Goal: Information Seeking & Learning: Learn about a topic

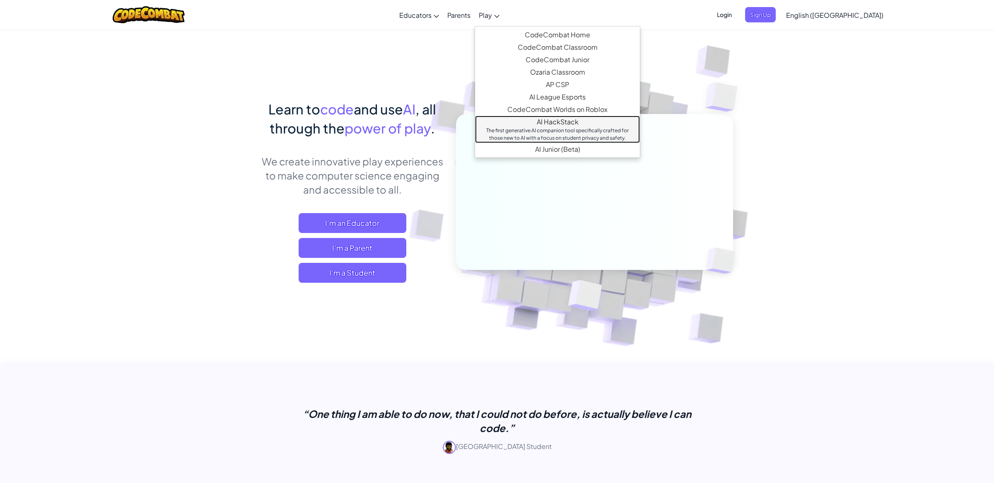
click at [583, 126] on link "AI HackStack The first generative AI companion tool specifically crafted for th…" at bounding box center [557, 129] width 165 height 27
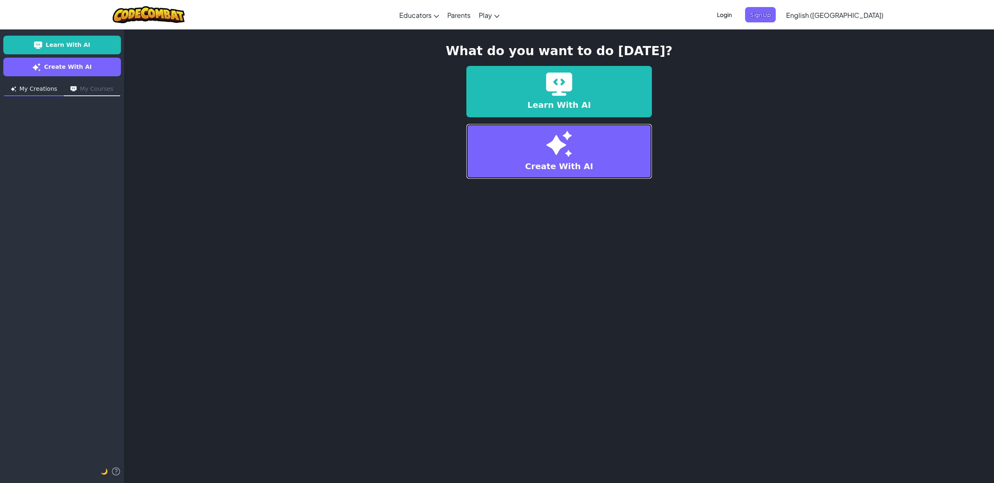
click at [571, 151] on img at bounding box center [560, 144] width 26 height 27
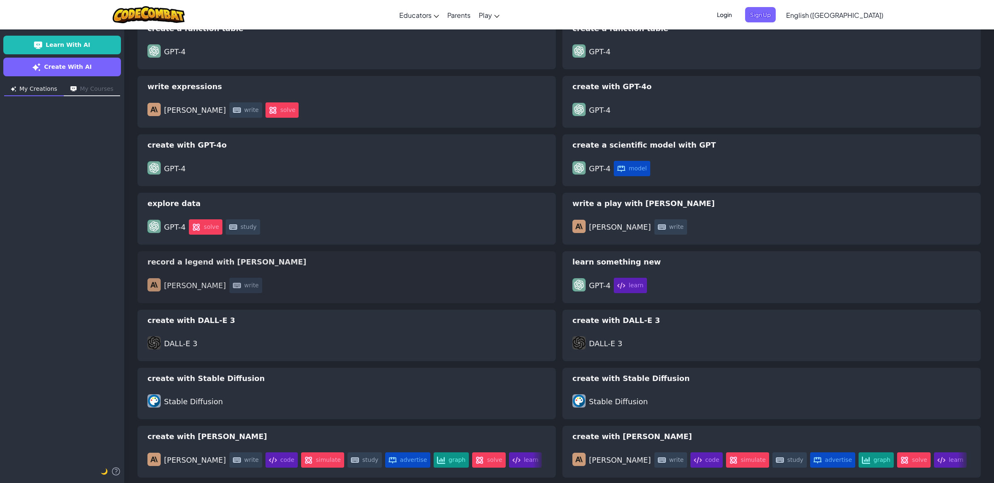
scroll to position [2438, 0]
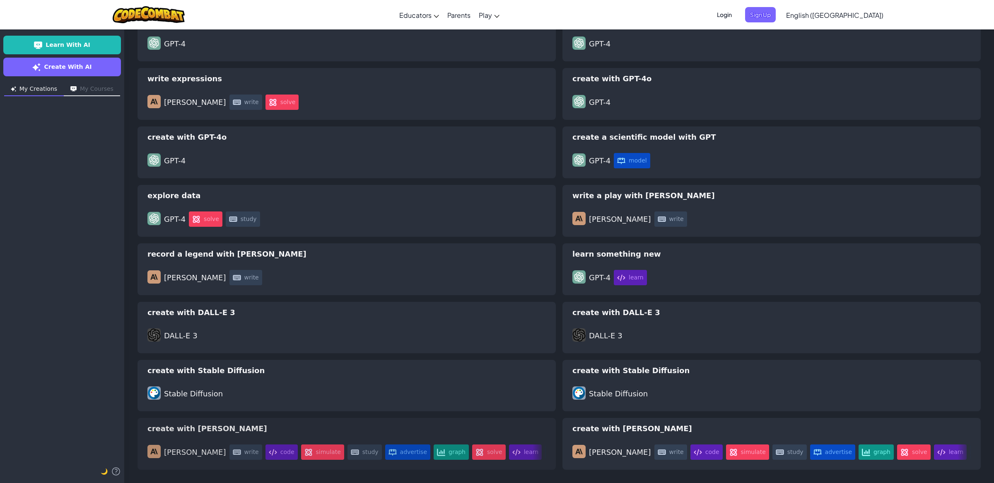
click at [175, 428] on div "create with [PERSON_NAME]" at bounding box center [347, 429] width 399 height 12
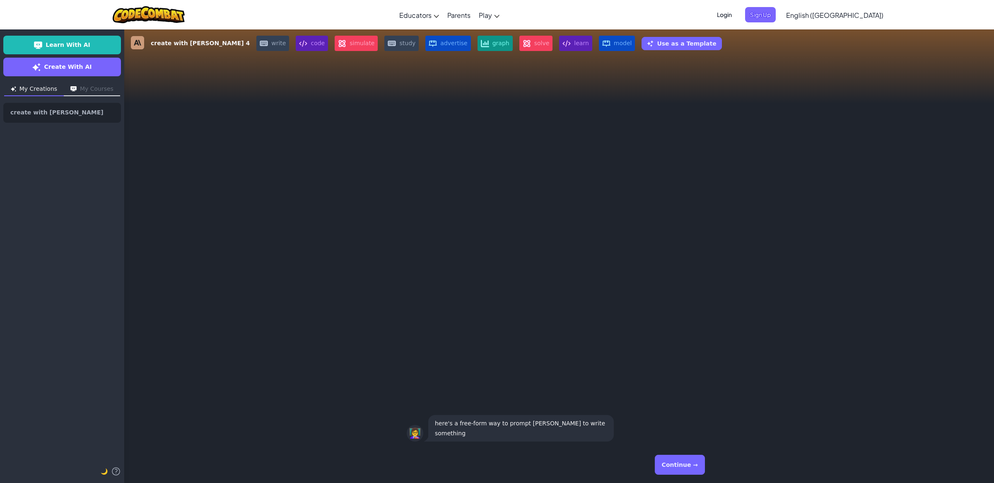
click at [689, 464] on button "Continue →" at bounding box center [680, 465] width 50 height 20
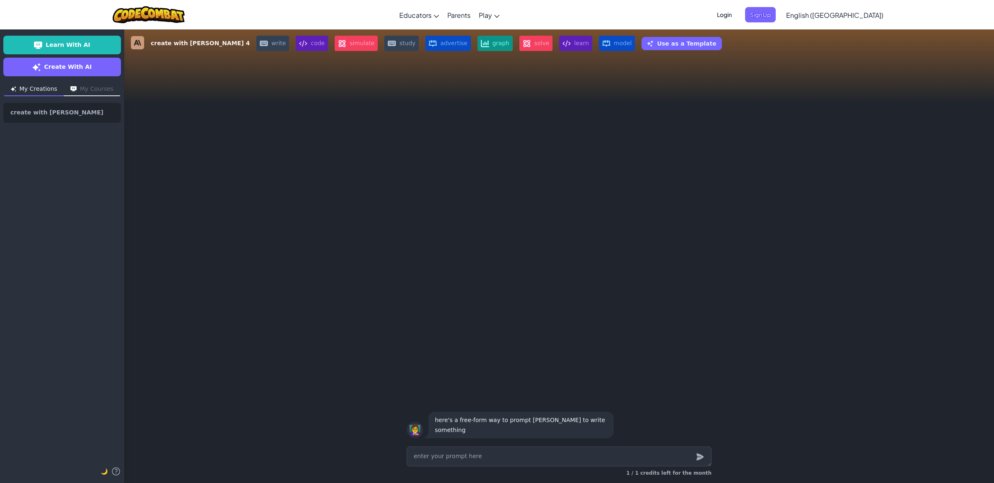
click at [538, 460] on textarea at bounding box center [559, 456] width 305 height 20
click at [538, 459] on textarea at bounding box center [559, 456] width 305 height 20
type textarea "x"
type textarea "R"
type textarea "x"
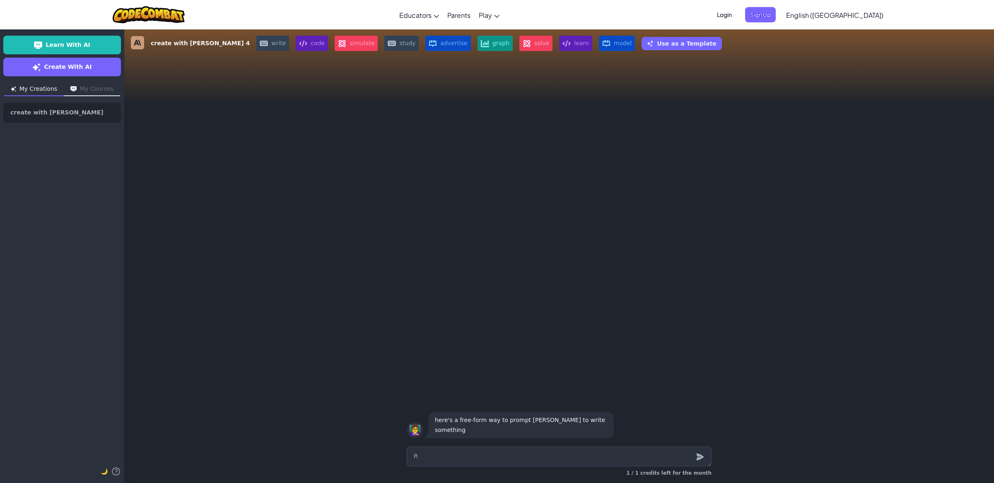
type textarea "Ro"
type textarea "x"
type textarea "Roc"
type textarea "x"
type textarea "Rock"
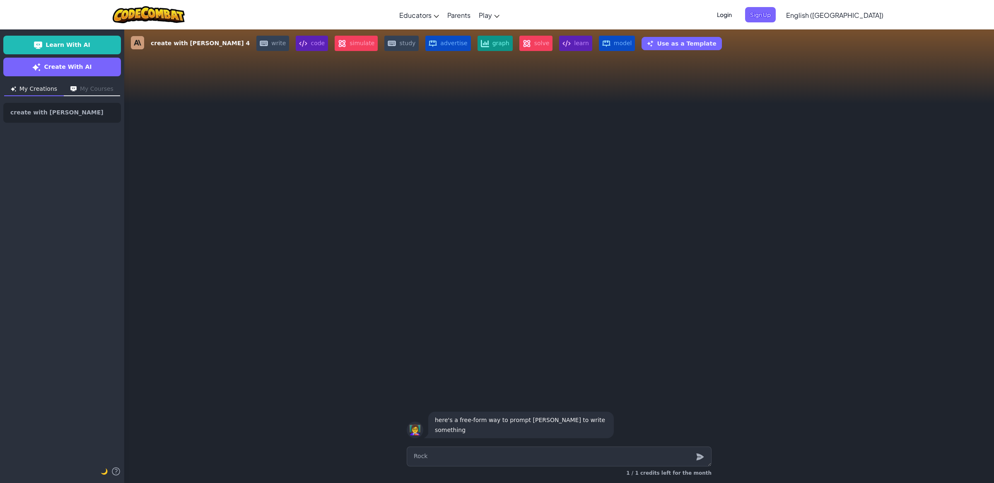
type textarea "x"
type textarea "[PERSON_NAME]"
type textarea "x"
type textarea "Rocket"
type textarea "x"
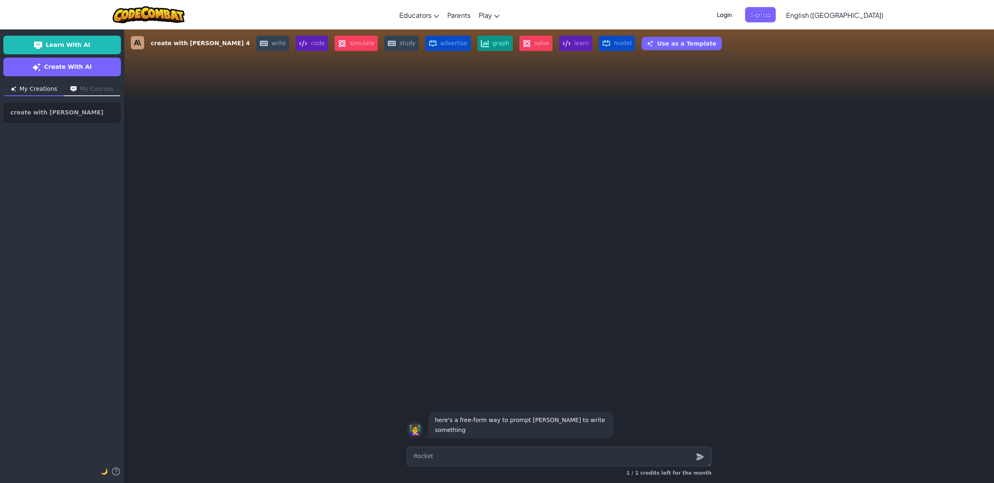
type textarea "Rocket"
type textarea "x"
type textarea "Rocket S"
type textarea "x"
type textarea "Rocket Sh"
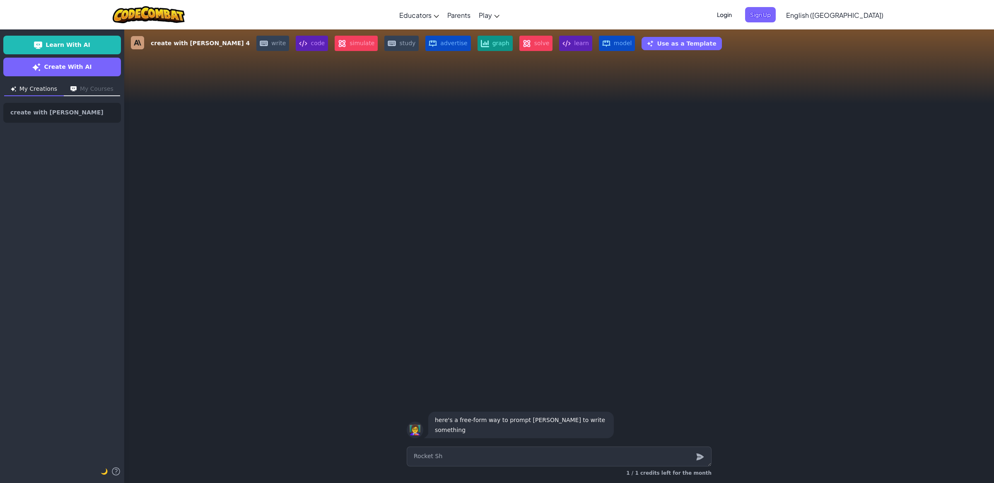
type textarea "x"
type textarea "Rocket Shi"
type textarea "x"
type textarea "Rocket Ship"
type textarea "x"
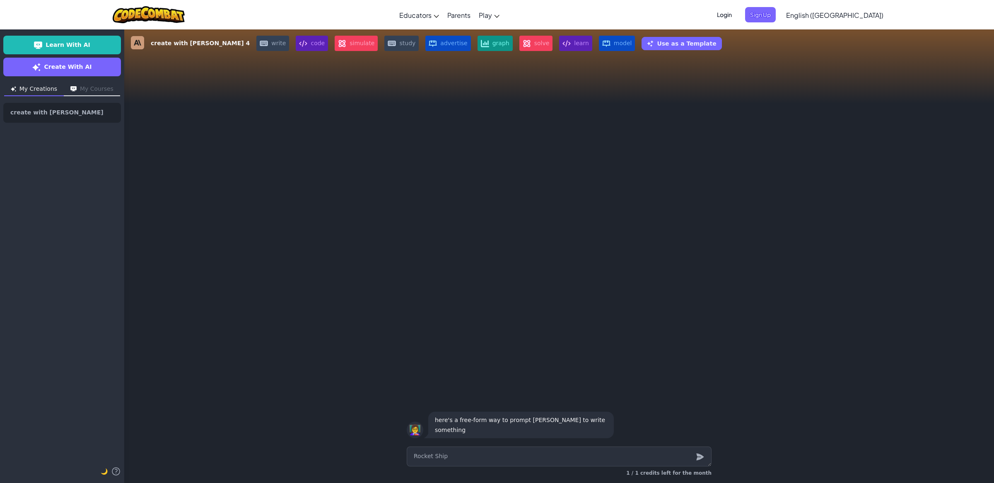
type textarea "Rocket Ship"
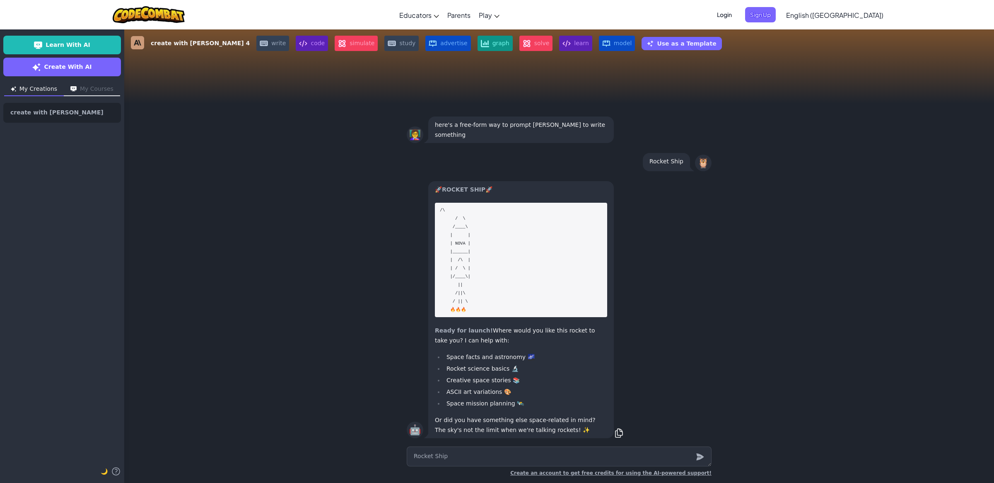
type textarea "x"
click at [497, 460] on textarea "Rocket Ship" at bounding box center [559, 456] width 305 height 20
type textarea "x"
type textarea "P"
type textarea "x"
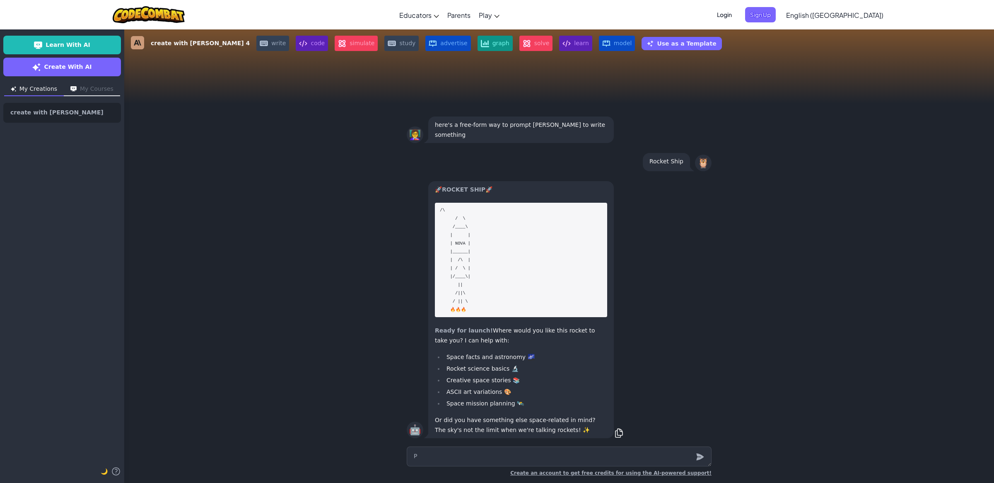
type textarea "Po"
type textarea "x"
type textarea "P"
type textarea "x"
type textarea "Pi"
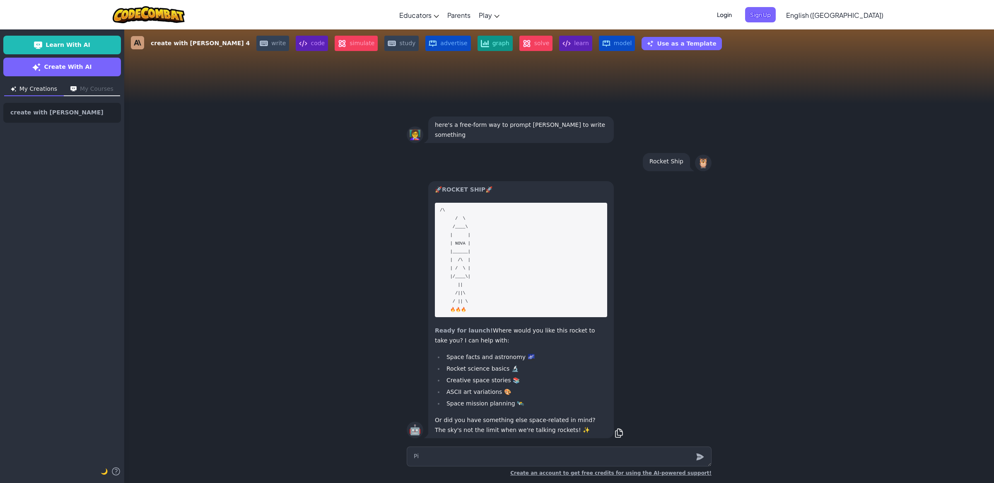
type textarea "x"
type textarea "Pic"
type textarea "x"
type textarea "Pict"
type textarea "x"
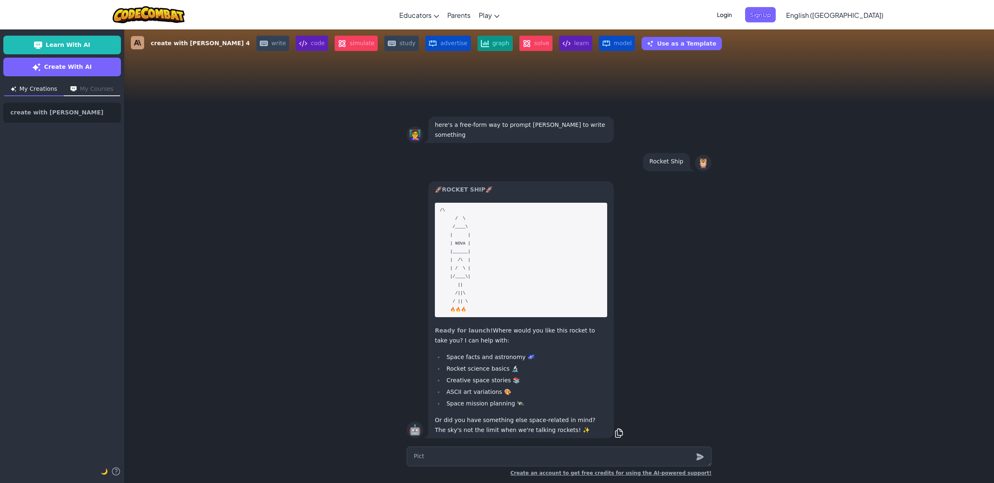
type textarea "Pictu"
type textarea "x"
type textarea "Pictur"
type textarea "x"
type textarea "Picture"
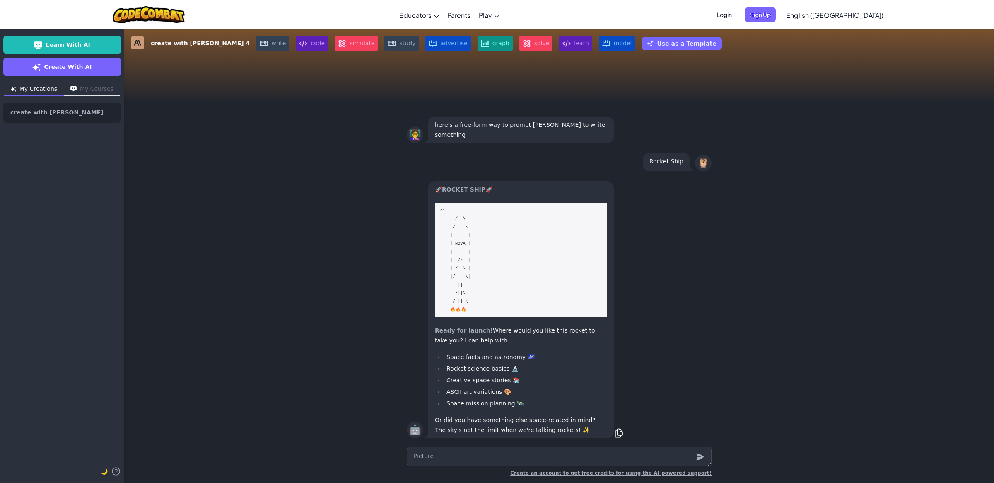
type textarea "x"
type textarea "Picture"
type textarea "x"
type textarea "Picture O"
type textarea "x"
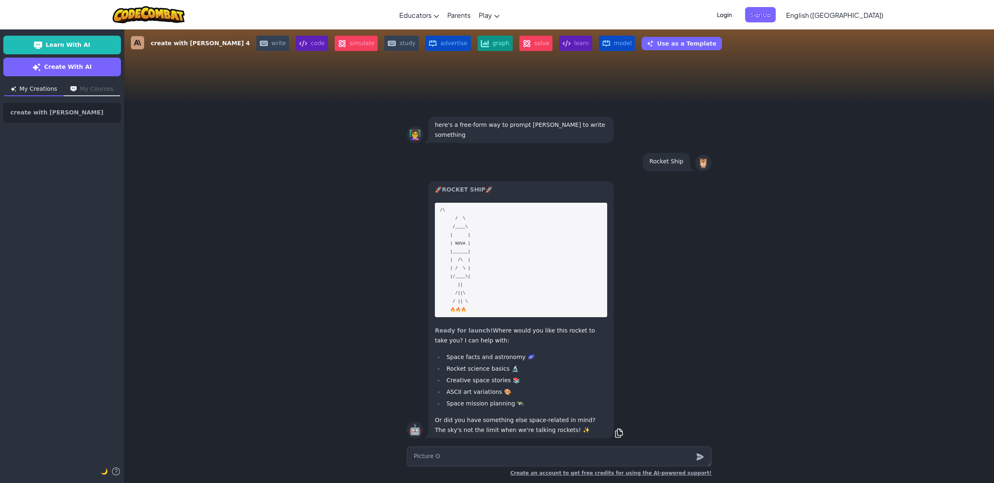
type textarea "Picture Of"
type textarea "x"
type textarea "Picture Of"
type textarea "x"
type textarea "Picture Of A"
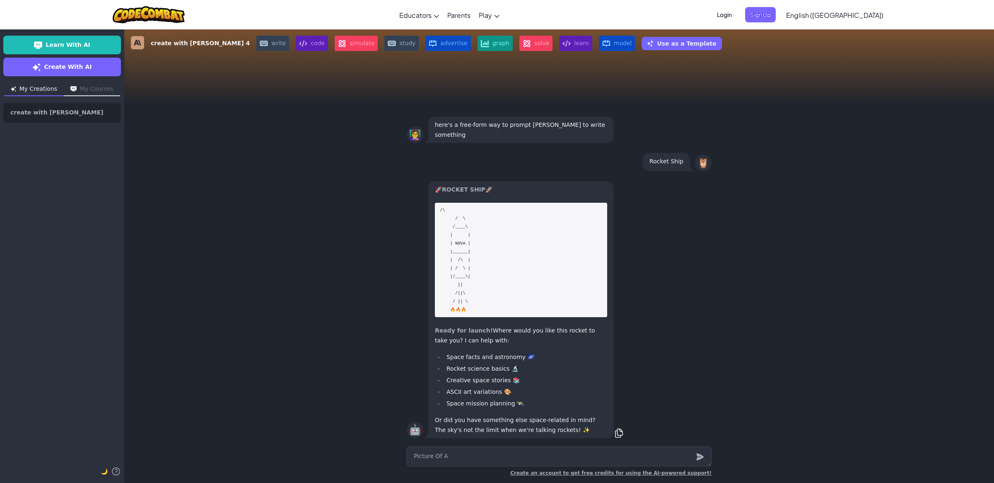
type textarea "x"
type textarea "Picture Of A"
type textarea "x"
type textarea "Picture Of A R"
type textarea "x"
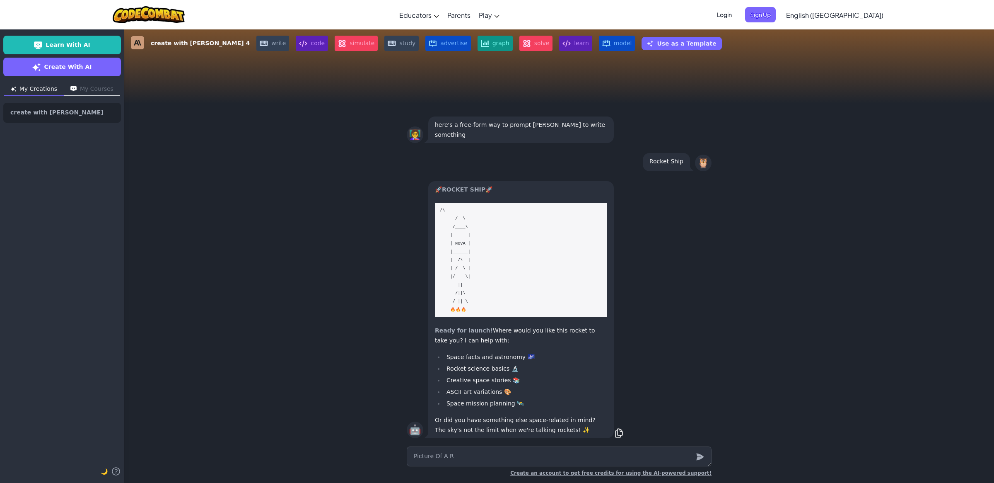
type textarea "Picture Of A Ro"
type textarea "x"
type textarea "Picture Of A Roc"
type textarea "x"
type textarea "Picture Of A Rocc"
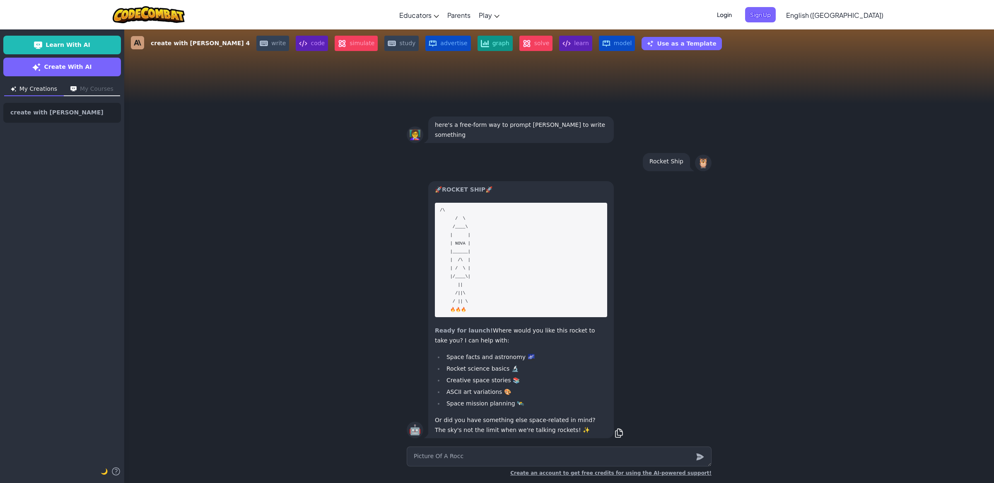
type textarea "x"
type textarea "Picture Of A Rocck"
type textarea "x"
type textarea "Picture Of A Roccke"
type textarea "x"
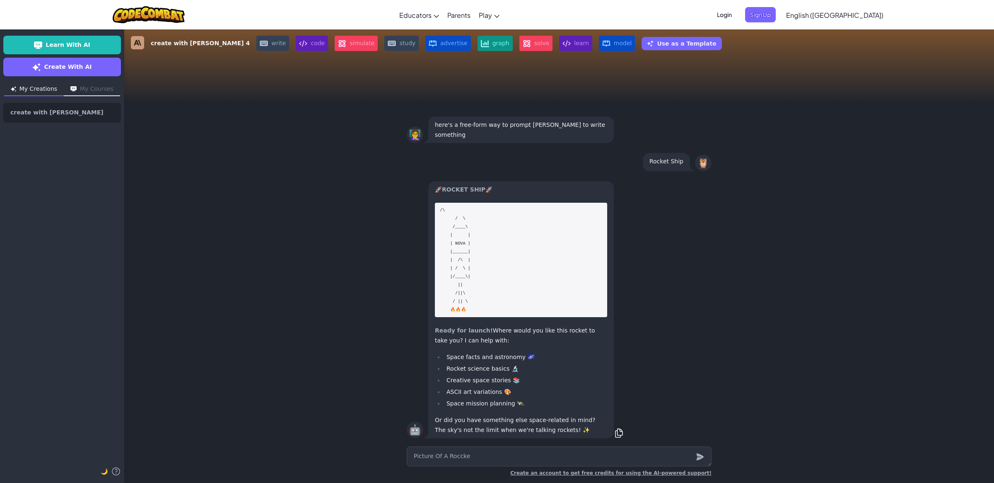
type textarea "Picture Of A Roccket"
type textarea "x"
type textarea "Picture Of A Roccket"
type textarea "x"
type textarea "Picture Of A Roccket S"
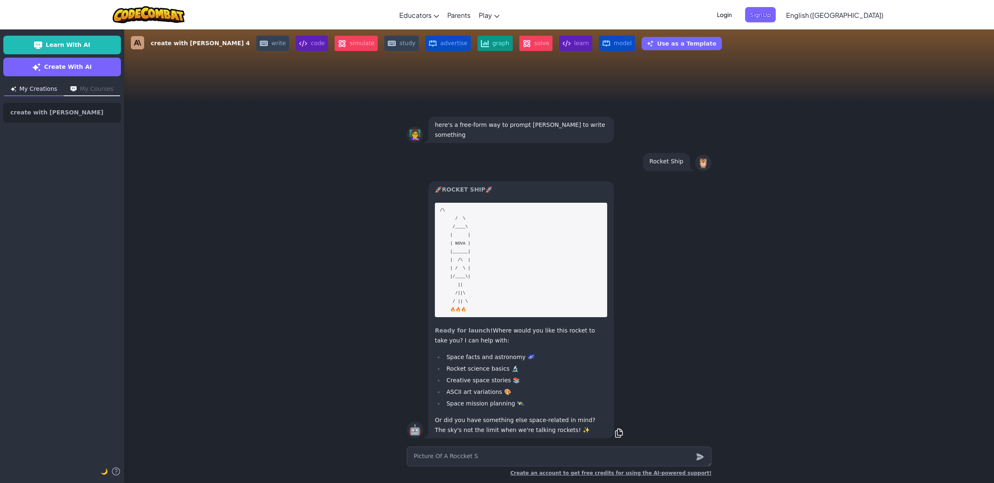
type textarea "x"
type textarea "Picture Of A Roccket Sh"
type textarea "x"
type textarea "Picture Of A Roccket S"
type textarea "x"
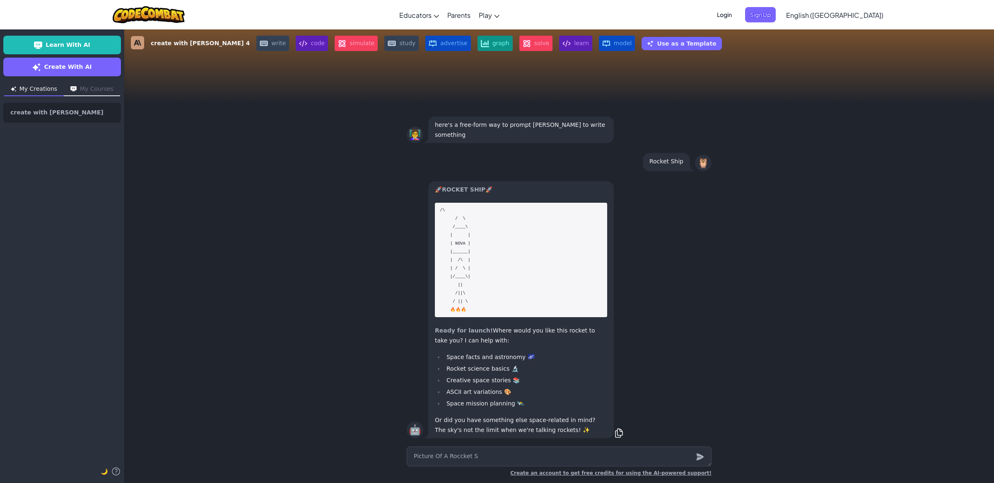
type textarea "Picture Of A Roccket"
type textarea "x"
type textarea "Picture Of A Roccket"
type textarea "x"
type textarea "Picture Of A Roccke"
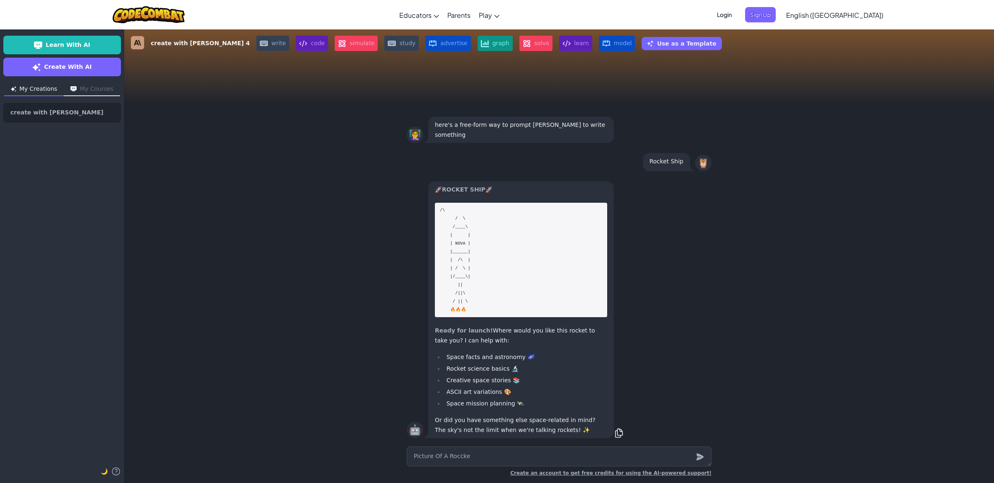
type textarea "x"
type textarea "Picture Of A Rocck"
type textarea "x"
type textarea "Picture Of A Rocc"
type textarea "x"
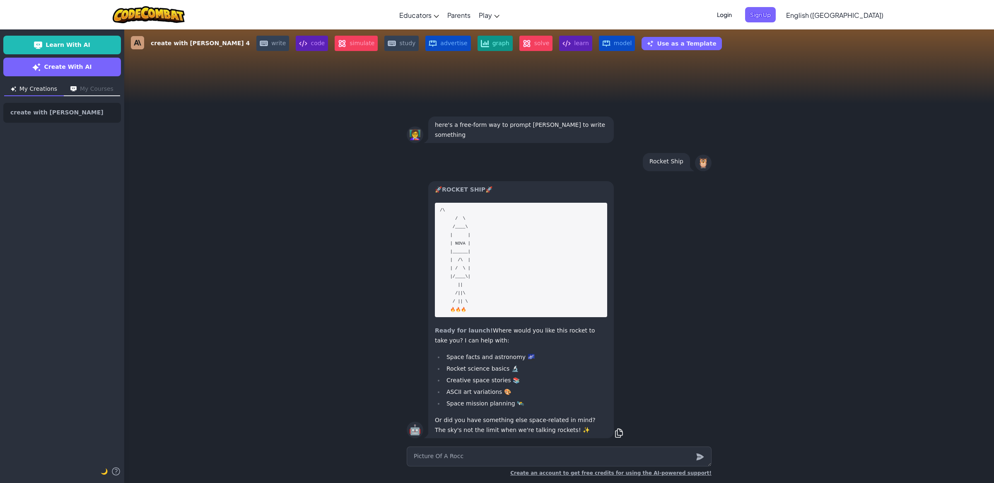
type textarea "Picture Of A Roc"
type textarea "x"
type textarea "Picture Of A Rock"
type textarea "x"
type textarea "Picture Of A [PERSON_NAME]"
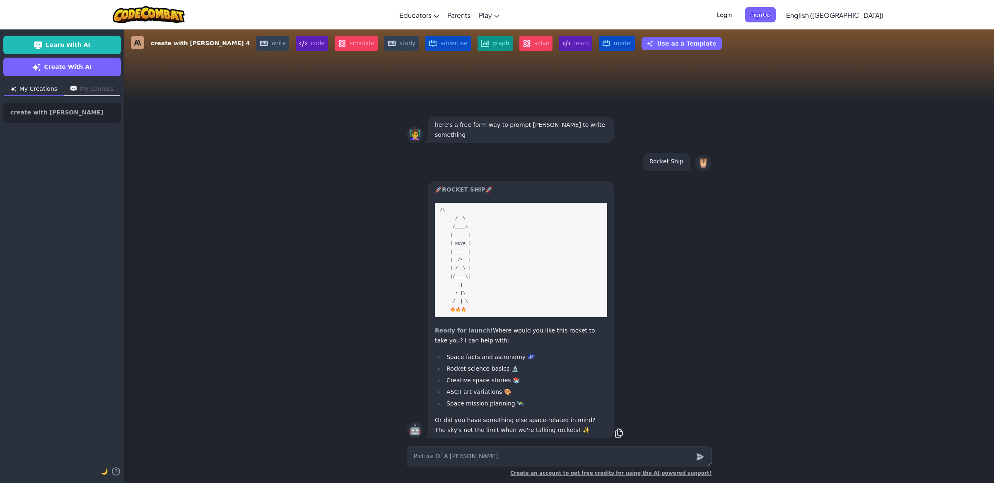
type textarea "x"
type textarea "Picture Of A Rocket"
type textarea "x"
type textarea "Picture Of A Rocket"
type textarea "x"
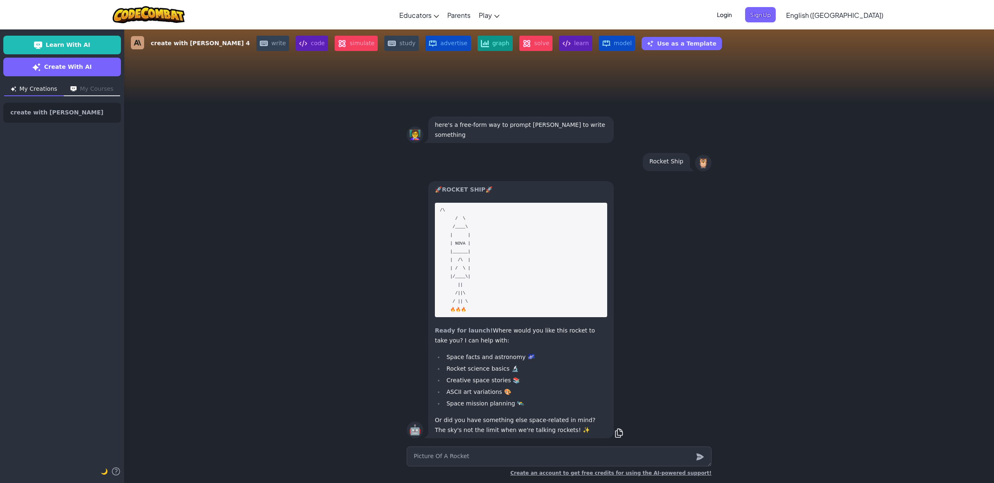
type textarea "Picture Of A Rocket S"
type textarea "x"
type textarea "Picture Of A Rocket Sh"
type textarea "x"
type textarea "Picture Of A Rocket Shi"
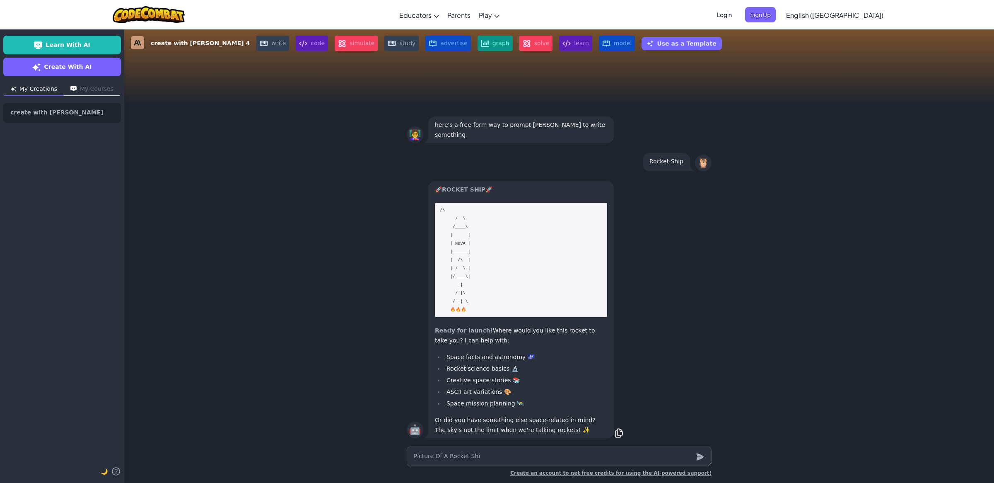
type textarea "x"
type textarea "Picture Of A Rocket Ship"
type textarea "x"
type textarea "Picture Of A Rocket Ship"
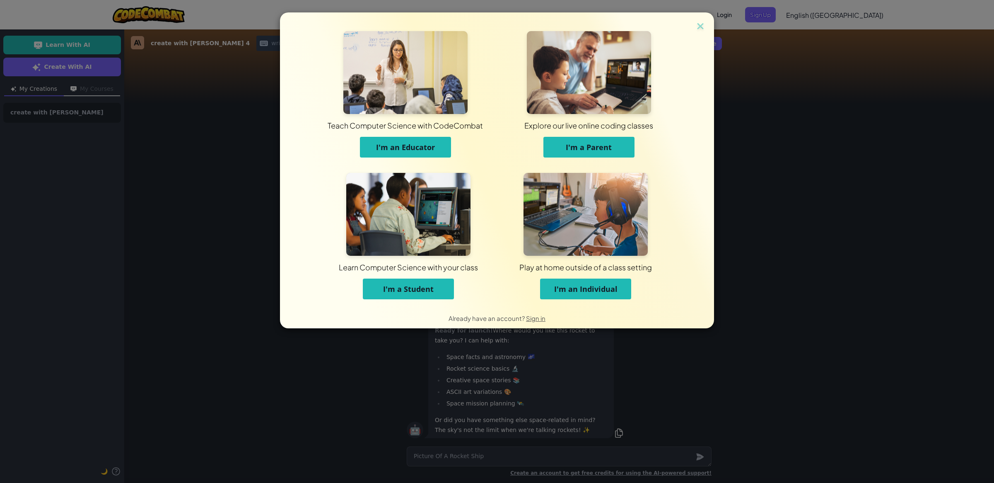
click at [584, 288] on span "I'm an Individual" at bounding box center [585, 289] width 63 height 10
type textarea "x"
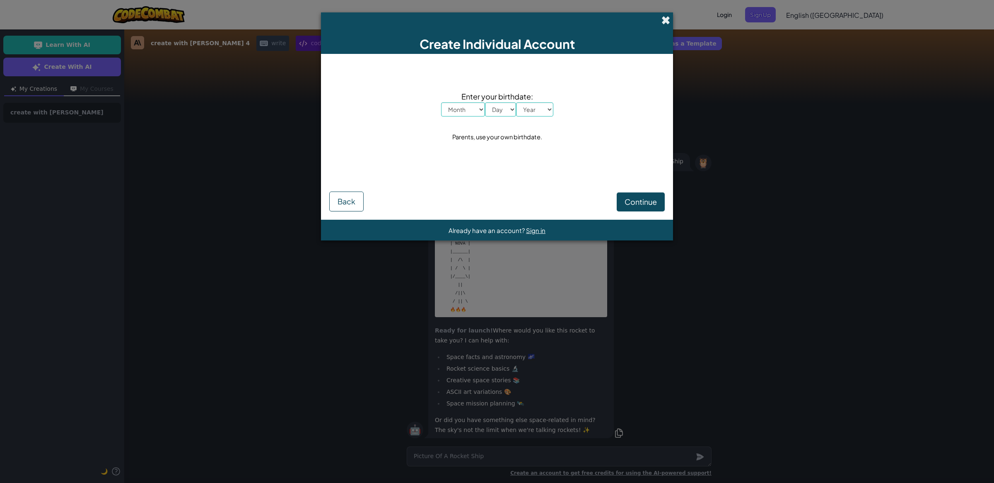
click at [669, 18] on span at bounding box center [666, 20] width 9 height 9
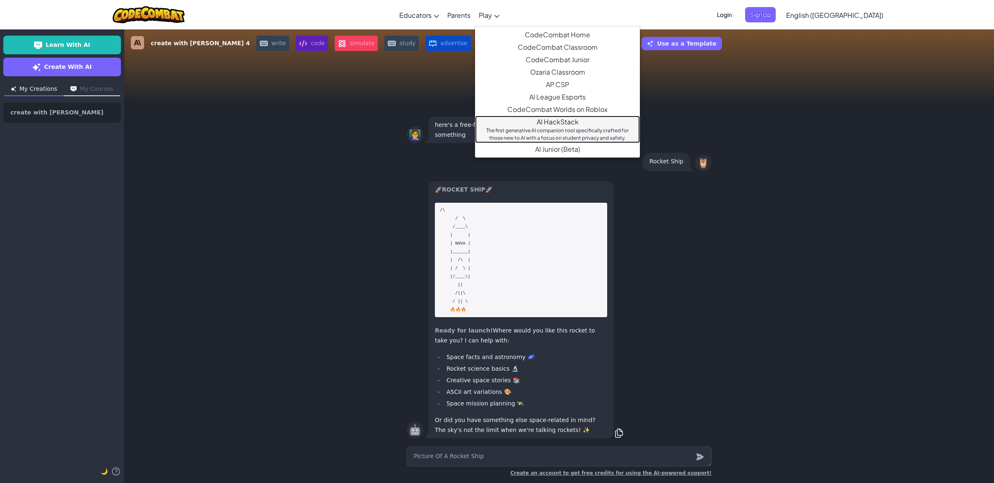
click at [544, 132] on div "The first generative AI companion tool specifically crafted for those new to AI…" at bounding box center [558, 134] width 148 height 15
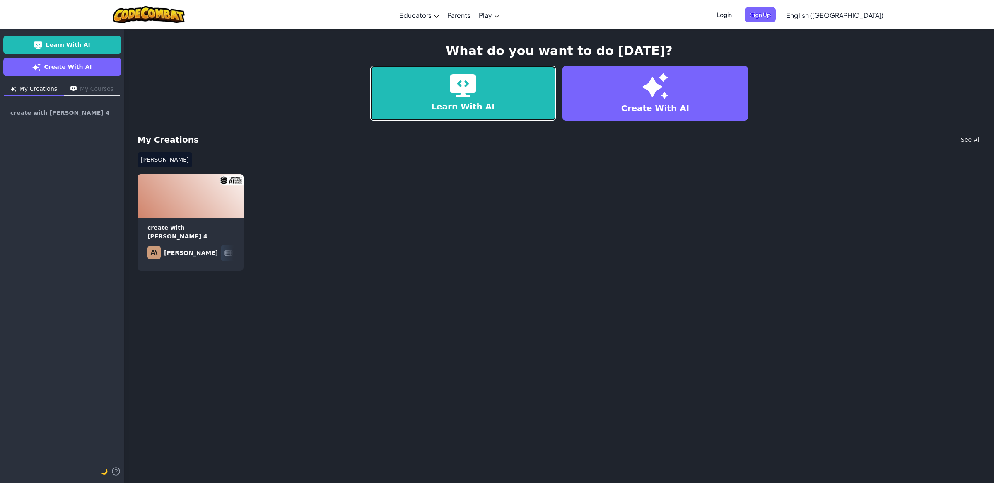
click at [449, 101] on link "Learn With AI" at bounding box center [463, 93] width 186 height 55
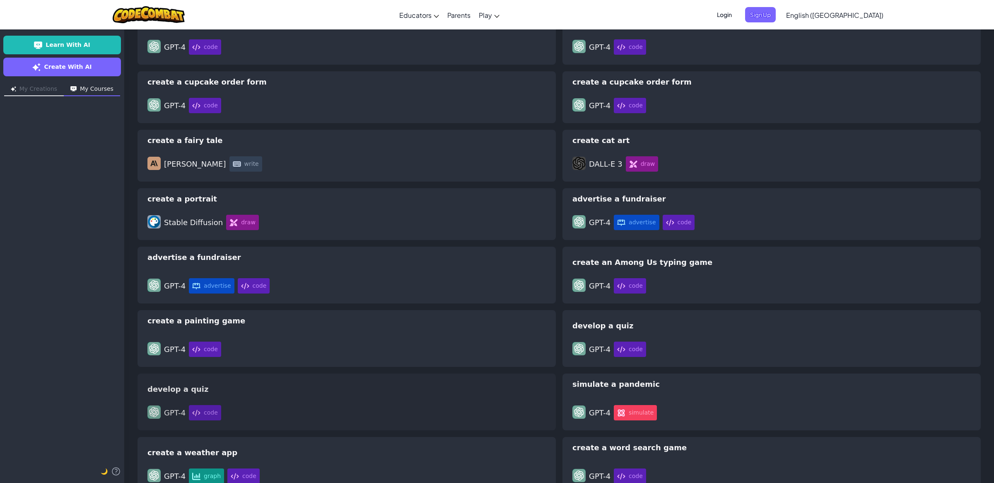
scroll to position [2325, 0]
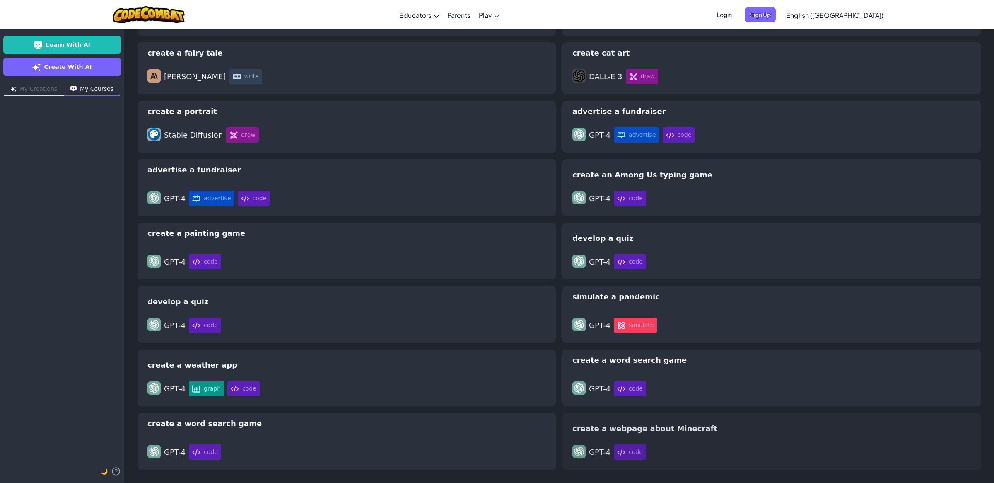
click at [760, 437] on div "create a webpage about Minecraft GPT-4 code" at bounding box center [772, 441] width 418 height 57
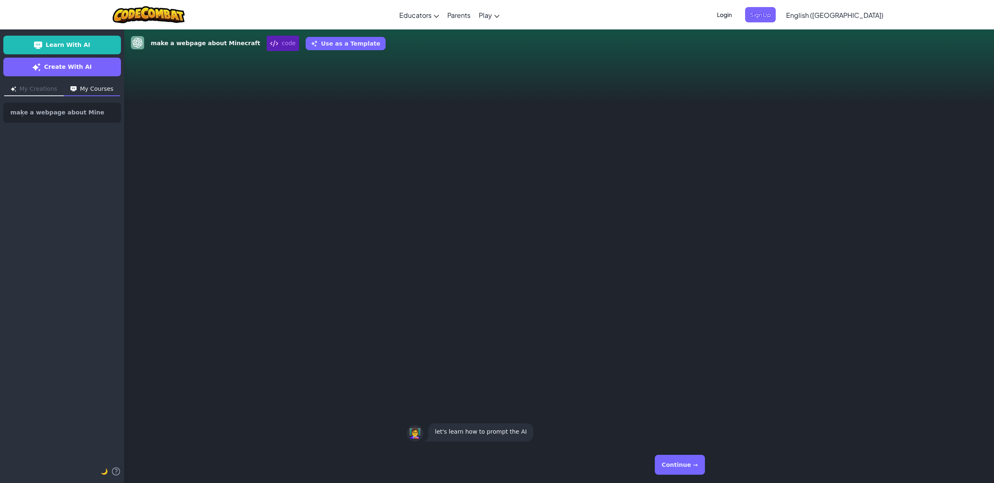
click at [679, 459] on button "Continue →" at bounding box center [680, 465] width 50 height 20
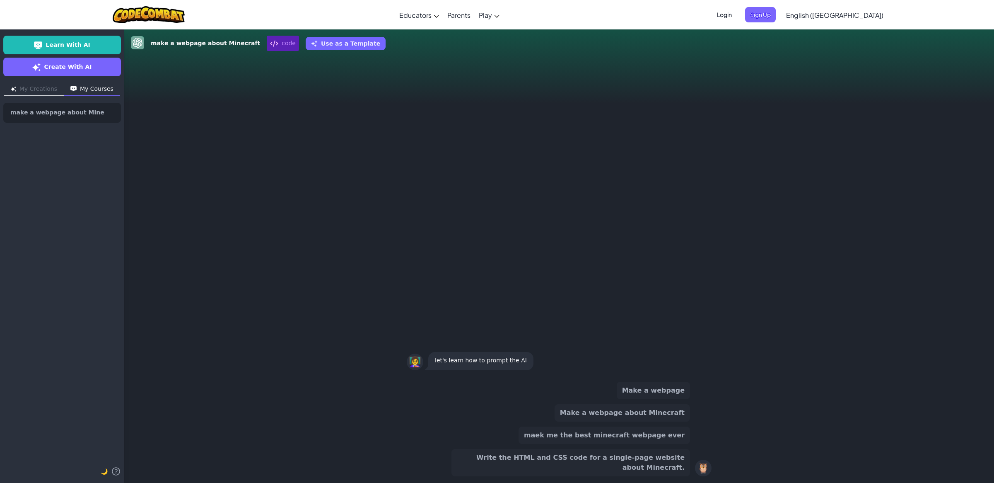
click at [572, 473] on button "Write the HTML and CSS code for a single-page website about Minecraft." at bounding box center [571, 462] width 239 height 27
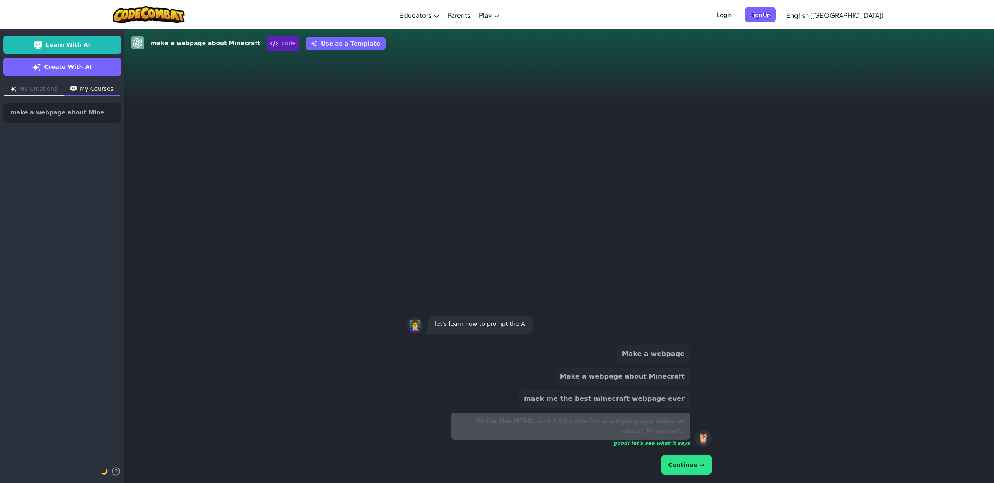
click at [698, 467] on button "Continue →" at bounding box center [687, 465] width 50 height 20
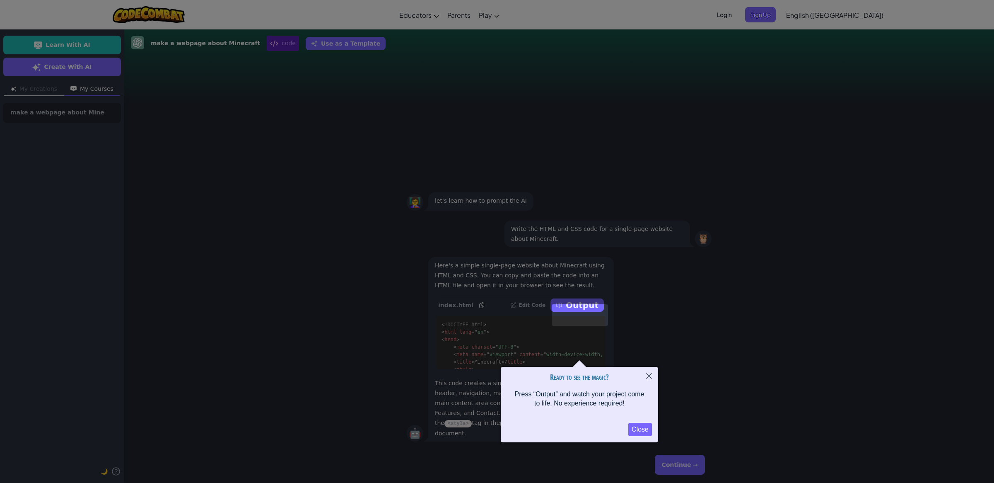
click at [631, 425] on button "Close" at bounding box center [641, 429] width 24 height 13
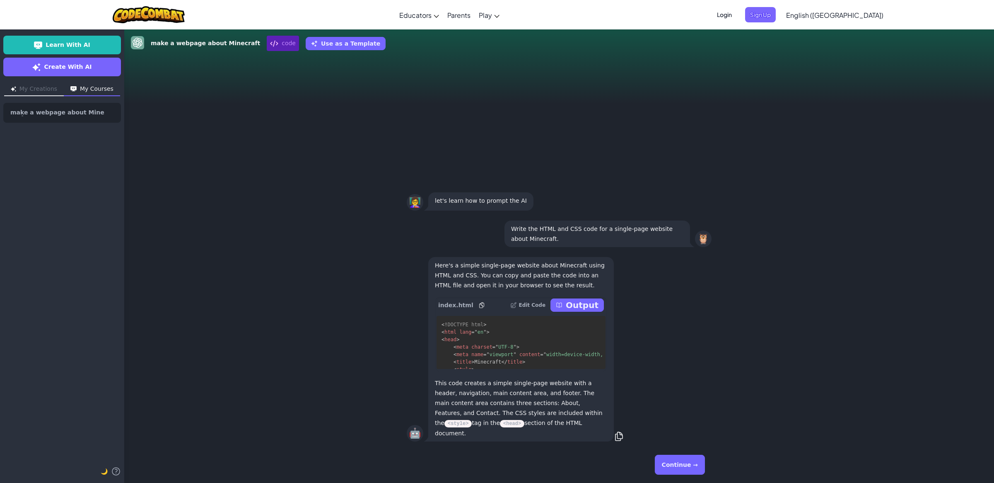
click at [582, 309] on p "Output" at bounding box center [582, 305] width 33 height 12
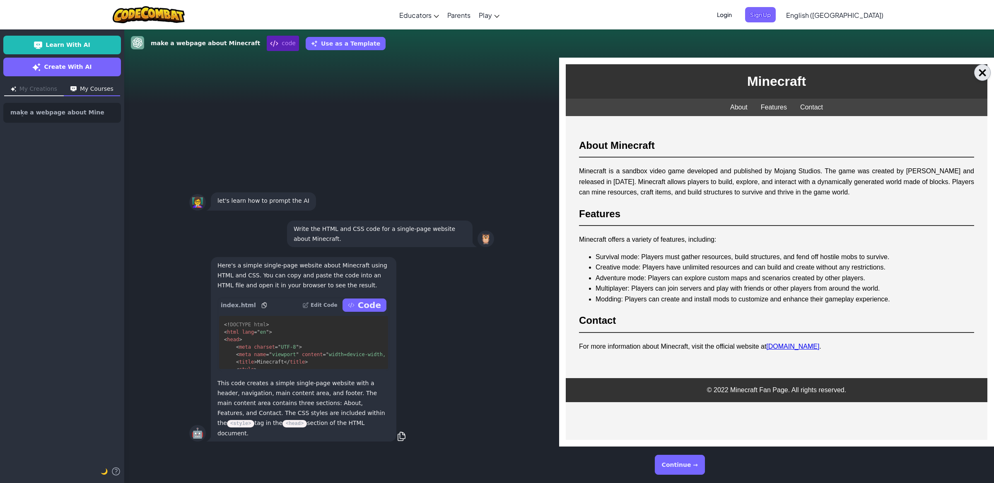
click at [989, 75] on button "×" at bounding box center [983, 72] width 17 height 17
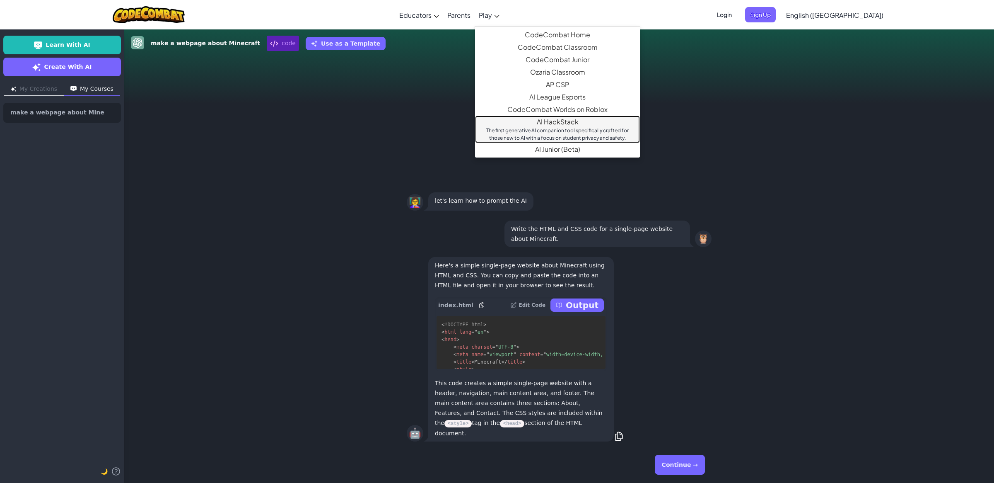
click at [554, 134] on div "The first generative AI companion tool specifically crafted for those new to AI…" at bounding box center [558, 134] width 148 height 15
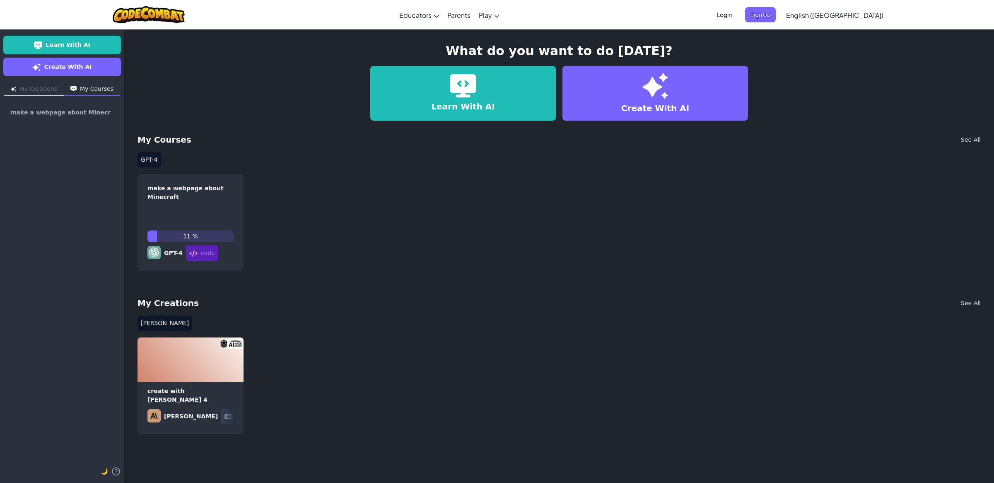
click at [83, 87] on button "My Courses" at bounding box center [92, 89] width 56 height 13
click at [38, 85] on button "My Creations" at bounding box center [34, 89] width 60 height 13
click at [466, 97] on img at bounding box center [463, 85] width 27 height 23
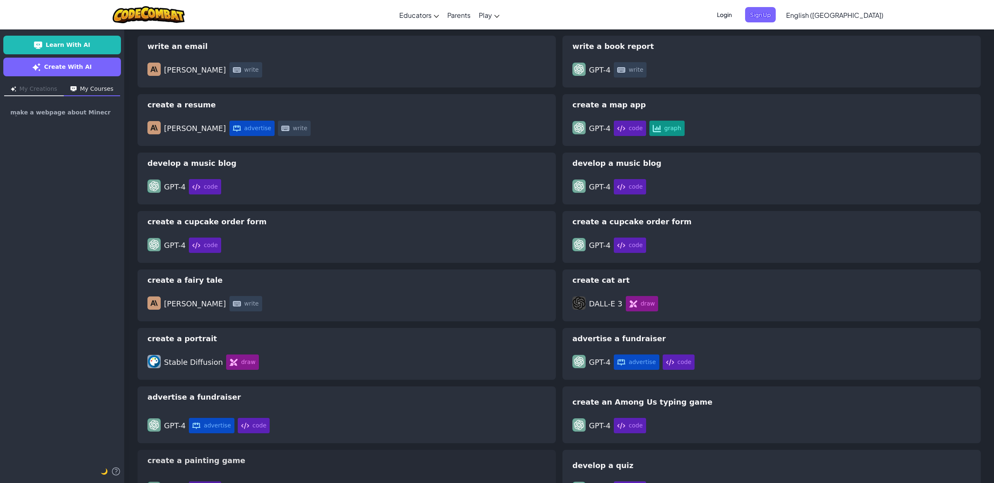
scroll to position [2325, 0]
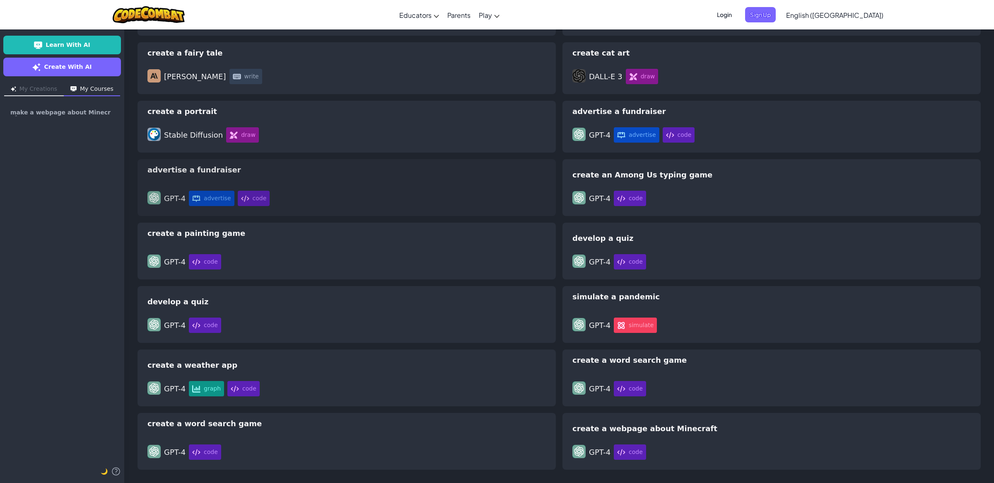
click at [282, 190] on div "advertise a fundraiser GPT-4 advertise code" at bounding box center [347, 187] width 418 height 57
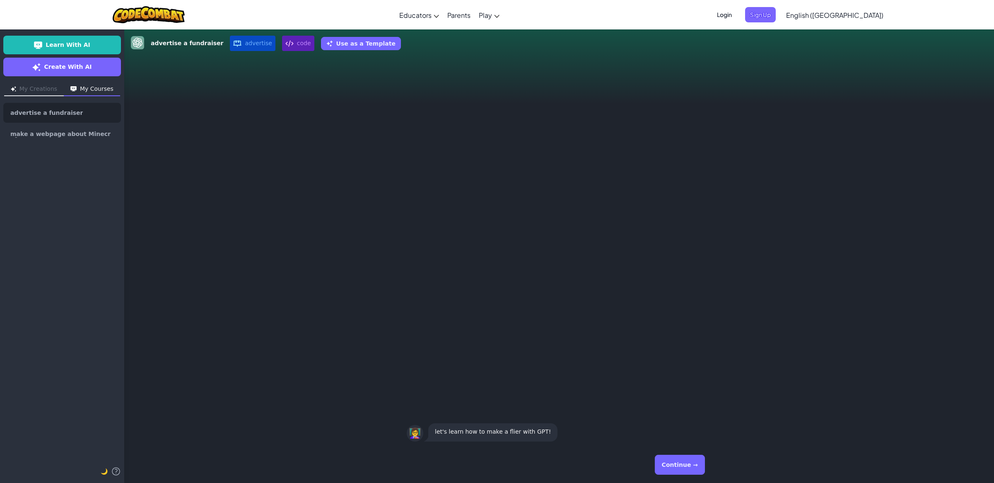
click at [680, 462] on button "Continue →" at bounding box center [680, 465] width 50 height 20
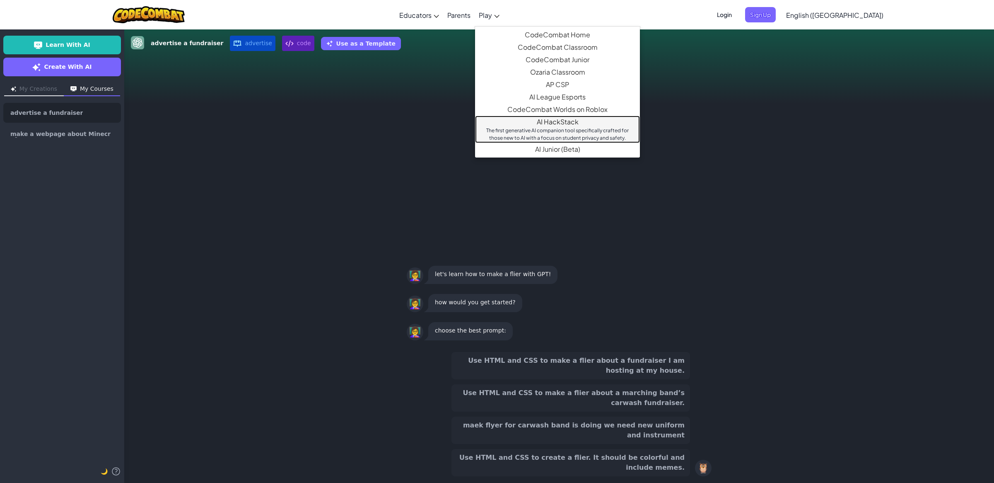
click at [556, 132] on div "The first generative AI companion tool specifically crafted for those new to AI…" at bounding box center [558, 134] width 148 height 15
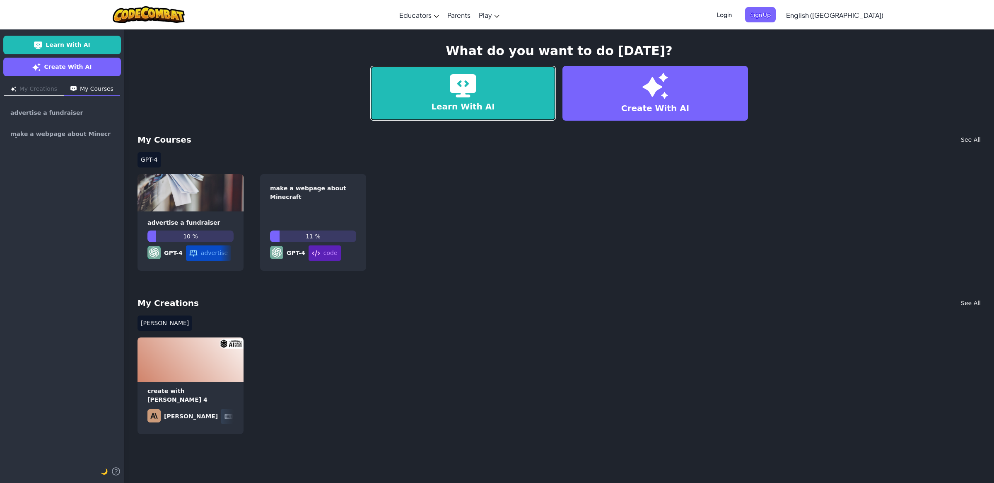
click at [508, 92] on link "Learn With AI" at bounding box center [463, 93] width 186 height 55
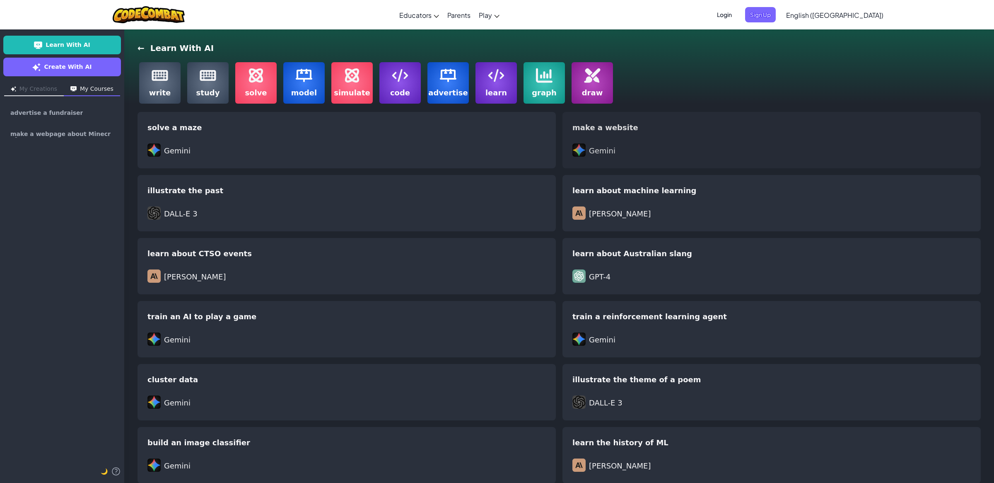
click at [619, 145] on div "Gemini" at bounding box center [772, 150] width 399 height 15
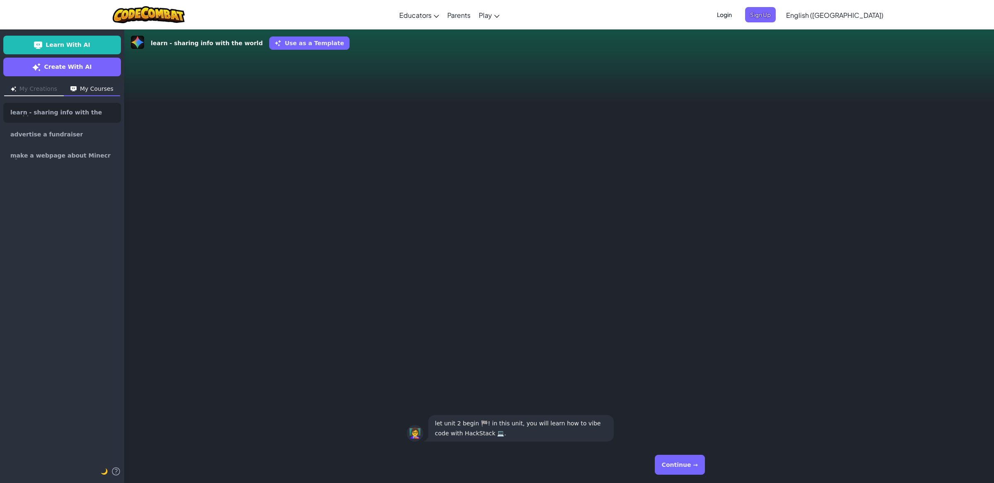
click at [686, 462] on button "Continue →" at bounding box center [680, 465] width 50 height 20
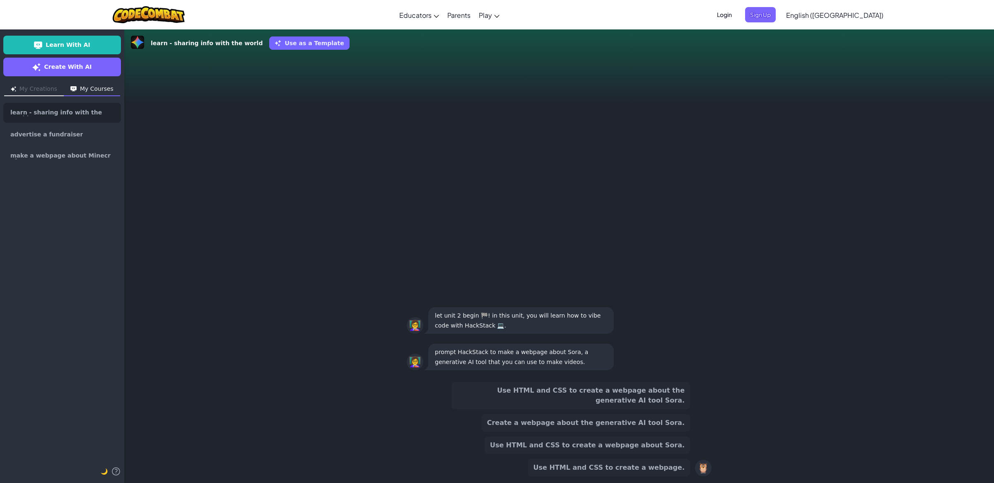
click at [538, 424] on button "Create a webpage about the generative AI tool Sora." at bounding box center [586, 422] width 208 height 17
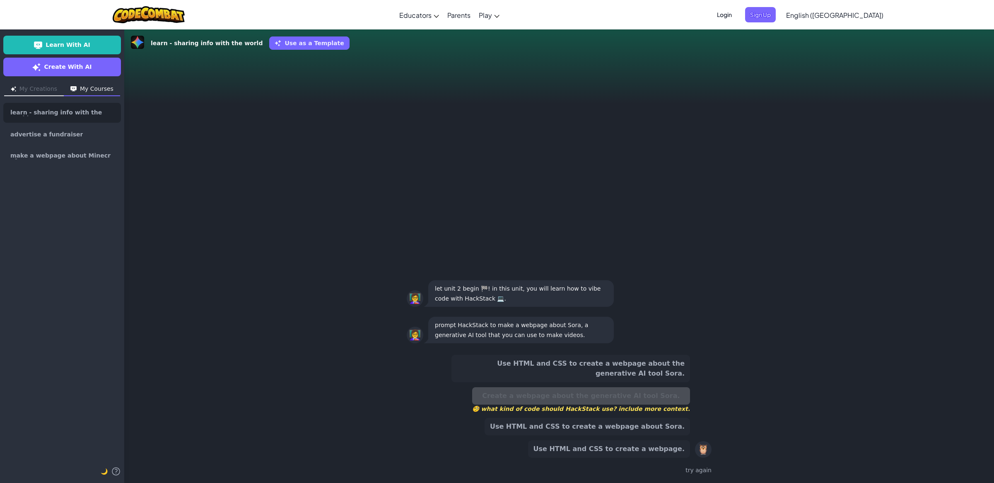
click at [523, 368] on button "Use HTML and CSS to create a webpage about the generative AI tool Sora." at bounding box center [571, 368] width 239 height 27
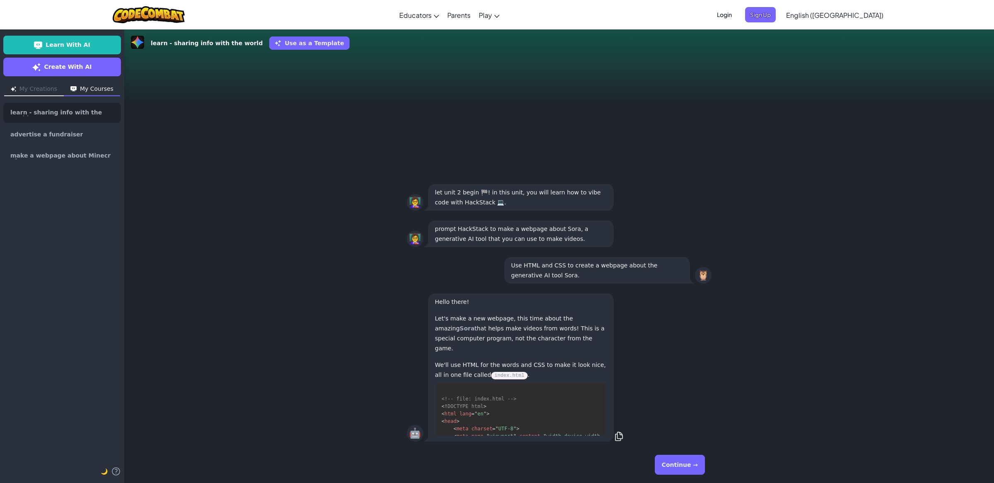
click at [677, 464] on button "Continue →" at bounding box center [680, 465] width 50 height 20
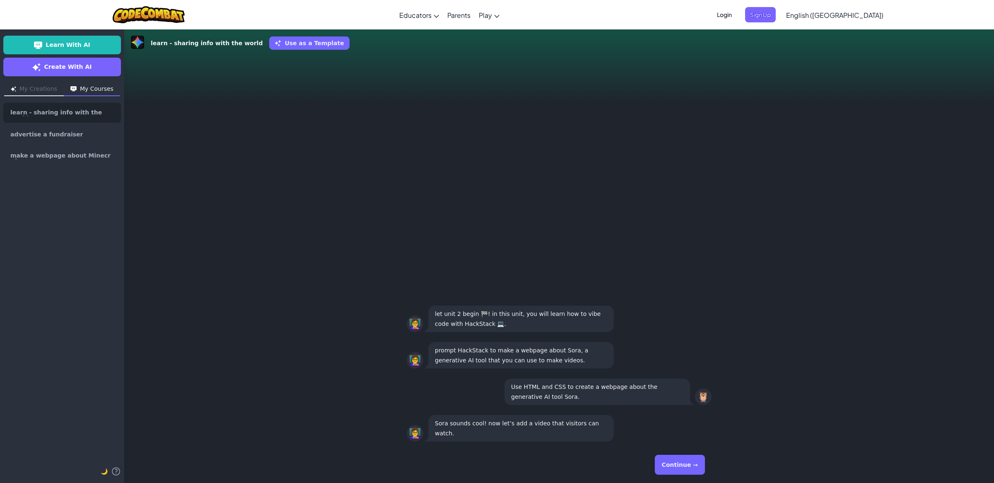
click at [683, 461] on button "Continue →" at bounding box center [680, 465] width 50 height 20
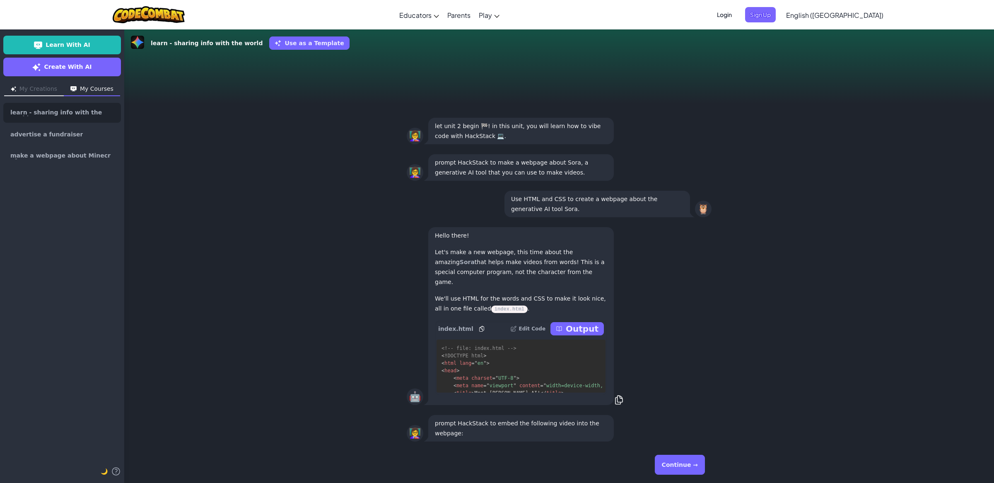
click at [683, 461] on button "Continue →" at bounding box center [680, 465] width 50 height 20
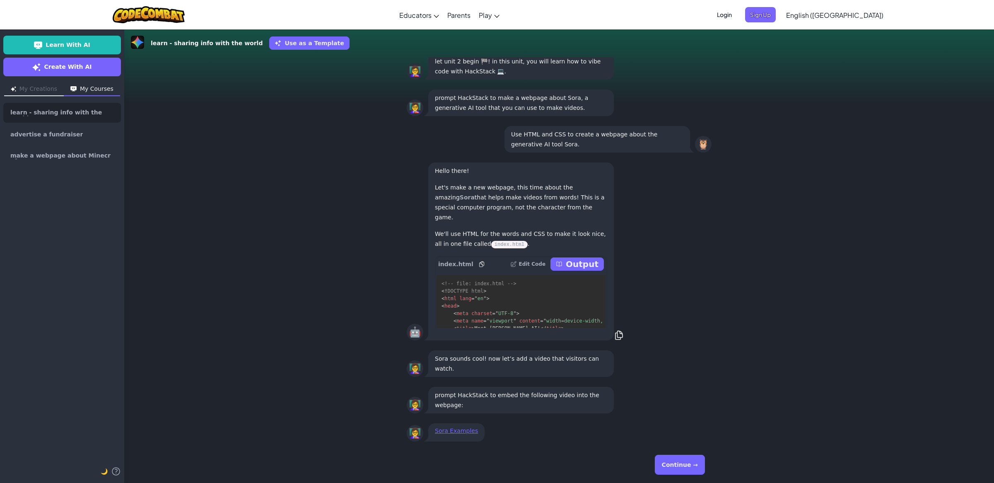
click at [683, 461] on button "Continue →" at bounding box center [680, 465] width 50 height 20
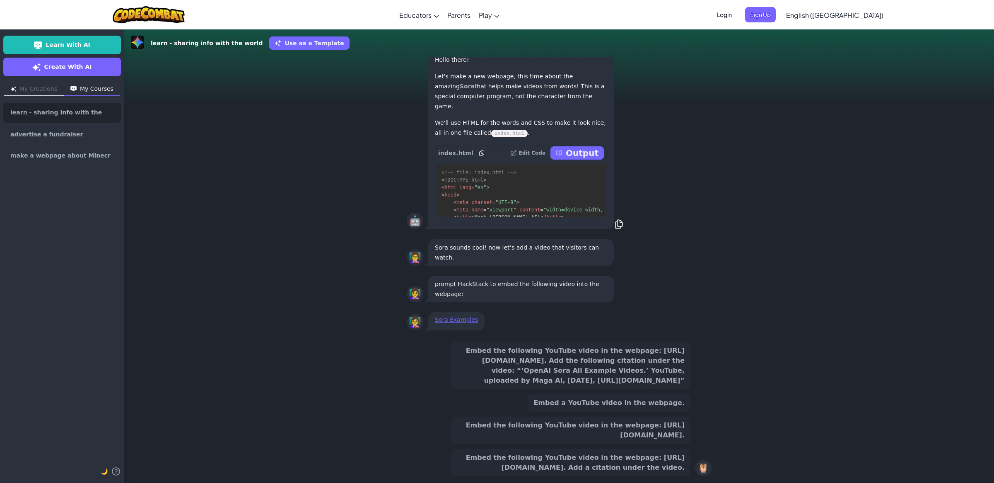
click at [588, 364] on button "Embed the following YouTube video in the webpage: [URL][DOMAIN_NAME]. Add the f…" at bounding box center [571, 365] width 239 height 47
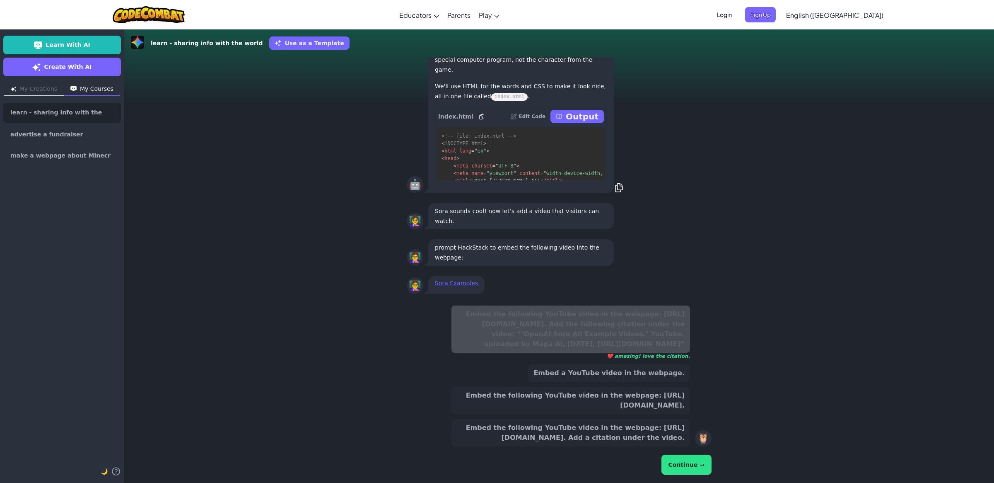
click at [679, 462] on button "Continue →" at bounding box center [687, 465] width 50 height 20
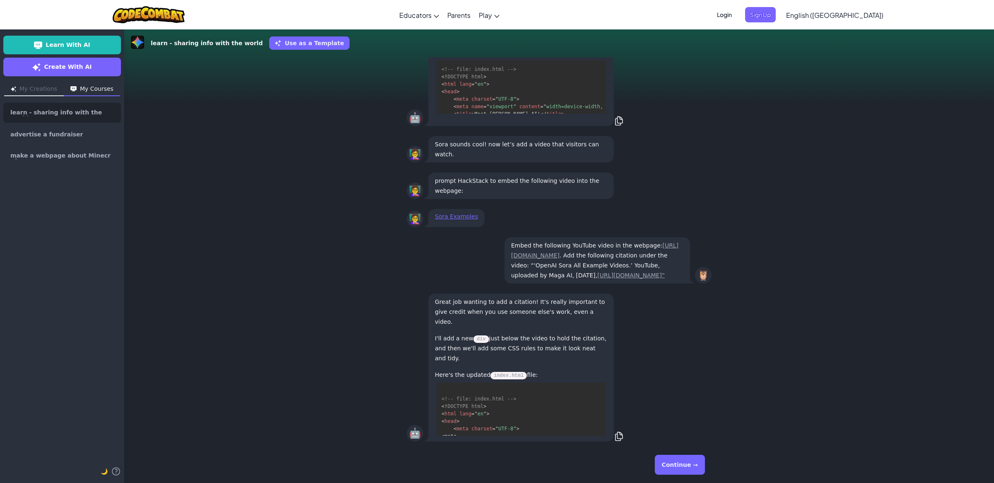
click at [679, 462] on button "Continue →" at bounding box center [680, 465] width 50 height 20
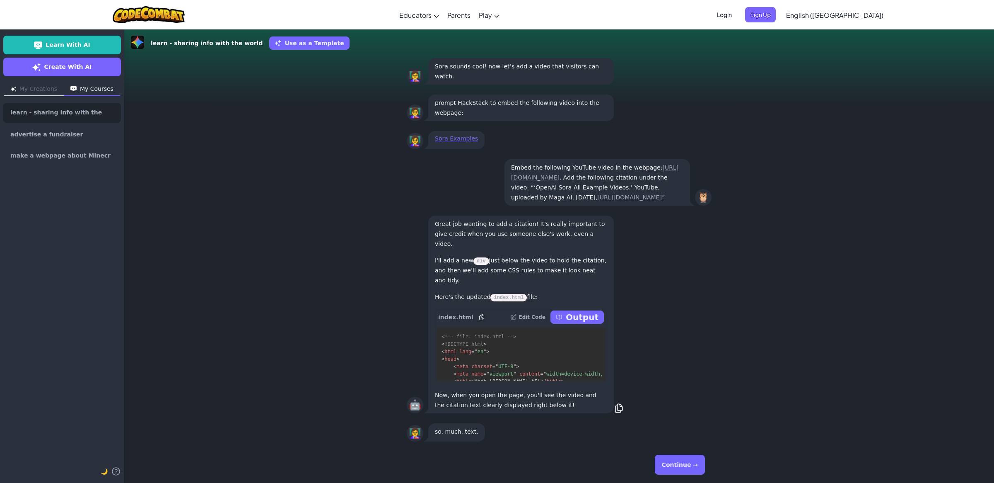
click at [678, 460] on button "Continue →" at bounding box center [680, 465] width 50 height 20
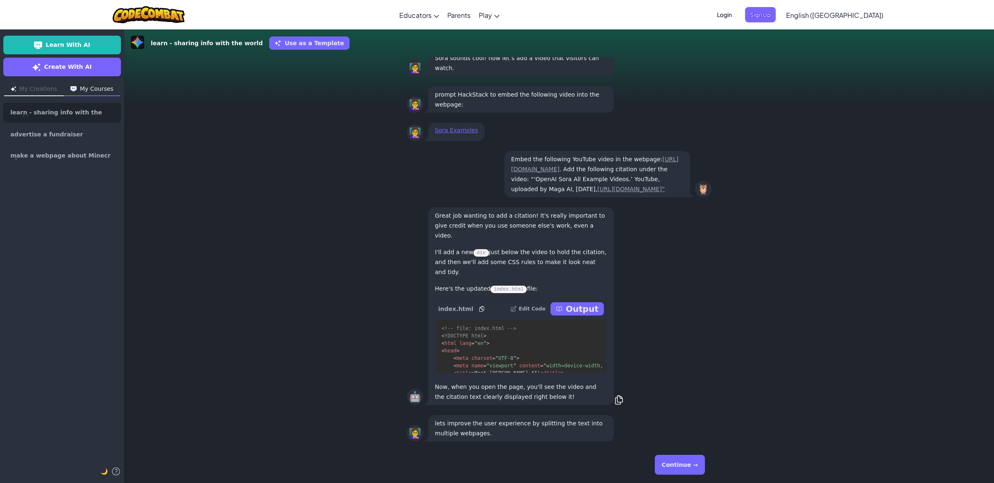
click at [678, 460] on button "Continue →" at bounding box center [680, 465] width 50 height 20
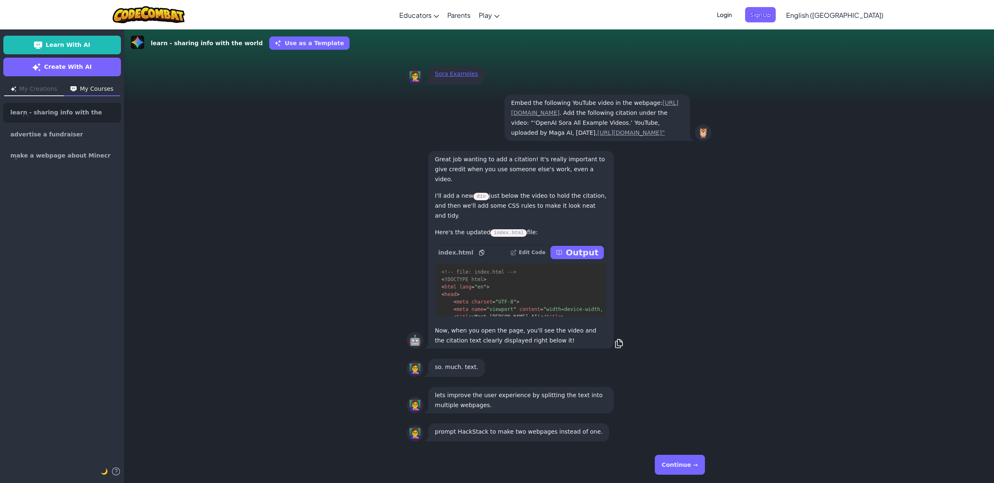
click at [678, 460] on button "Continue →" at bounding box center [680, 465] width 50 height 20
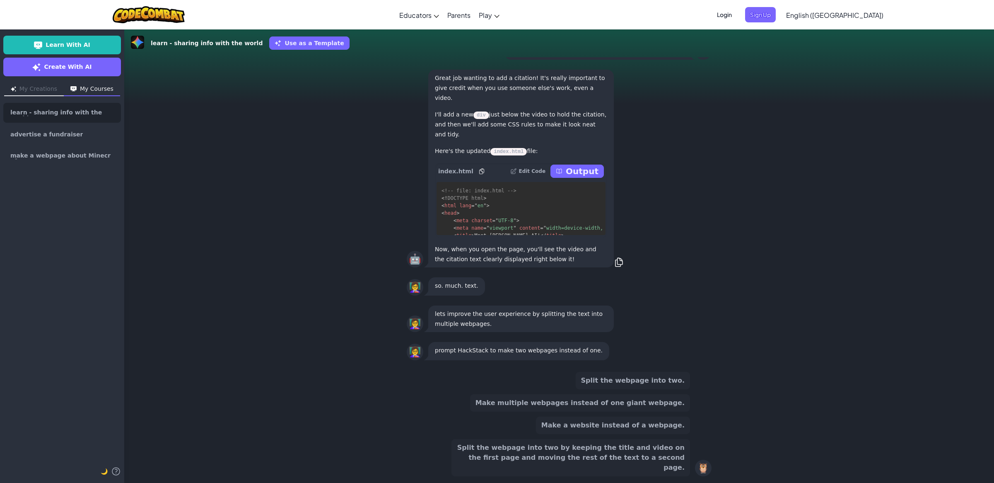
click at [625, 434] on button "Make a website instead of a webpage." at bounding box center [613, 424] width 154 height 17
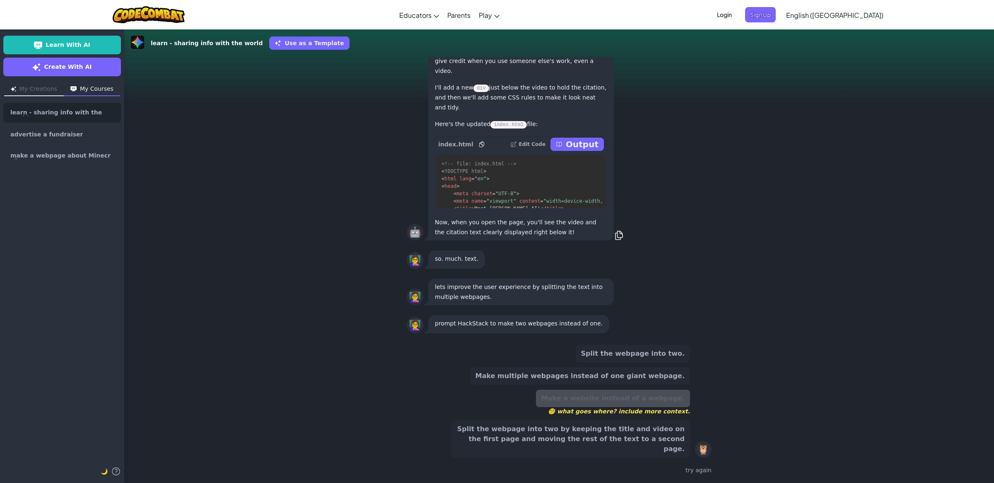
click at [509, 447] on button "Split the webpage into two by keeping the title and video on the first page and…" at bounding box center [571, 438] width 239 height 37
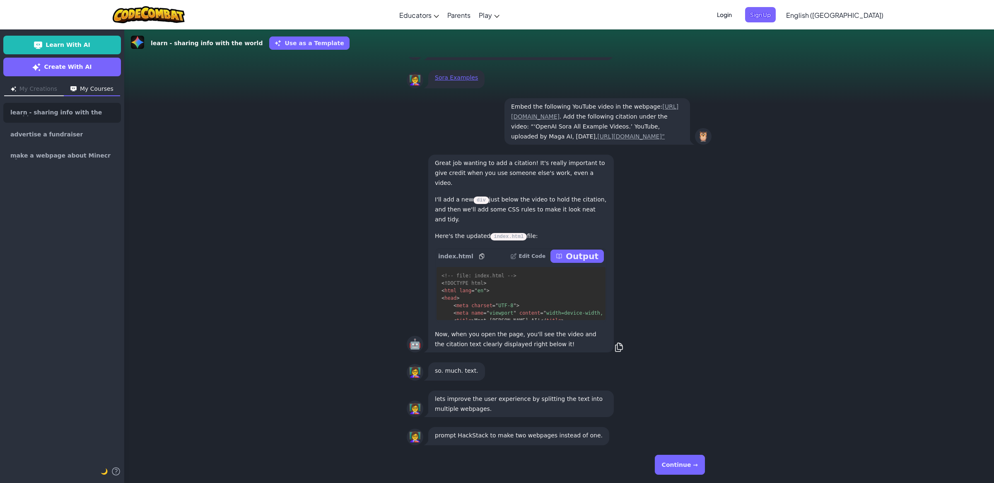
scroll to position [-596, 0]
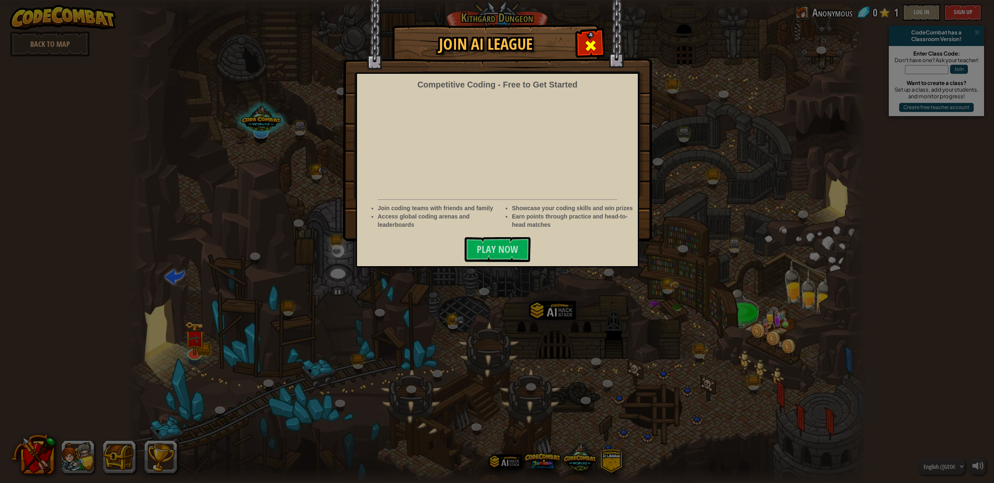
click at [586, 33] on div at bounding box center [591, 44] width 26 height 26
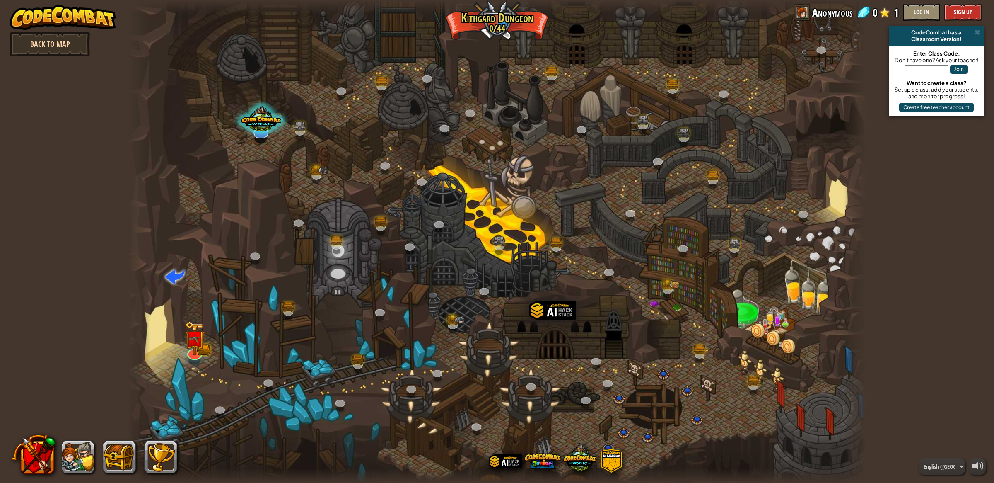
click at [66, 46] on link "Back to Map" at bounding box center [50, 43] width 80 height 25
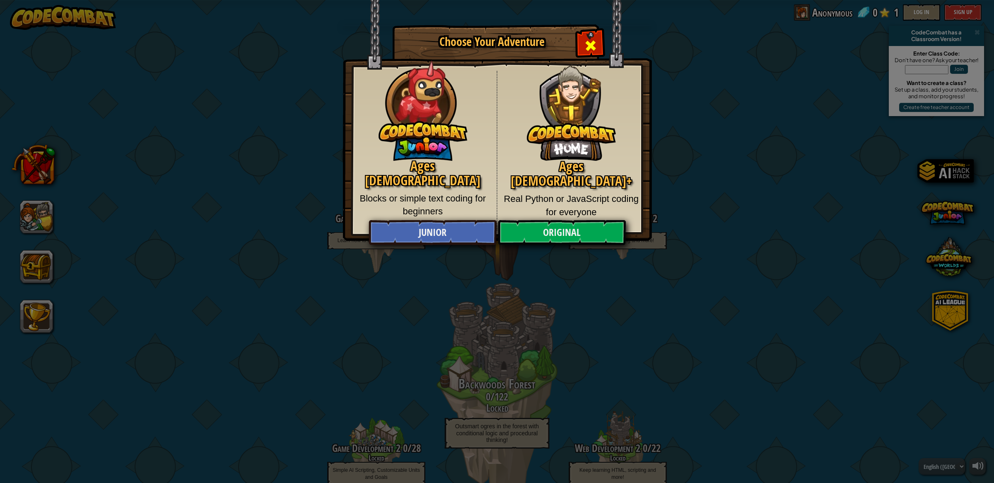
click at [583, 48] on div "Close modal" at bounding box center [591, 44] width 26 height 26
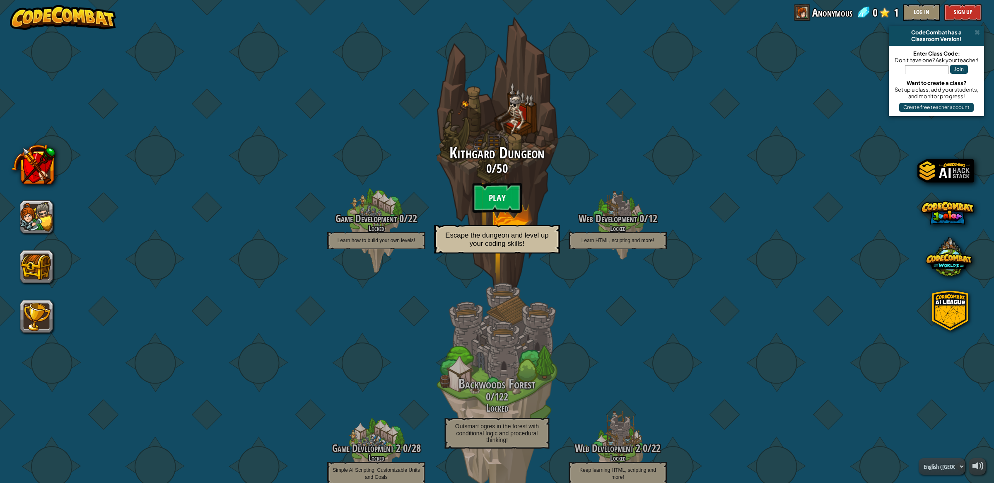
click at [483, 189] on btn "Play" at bounding box center [497, 198] width 50 height 30
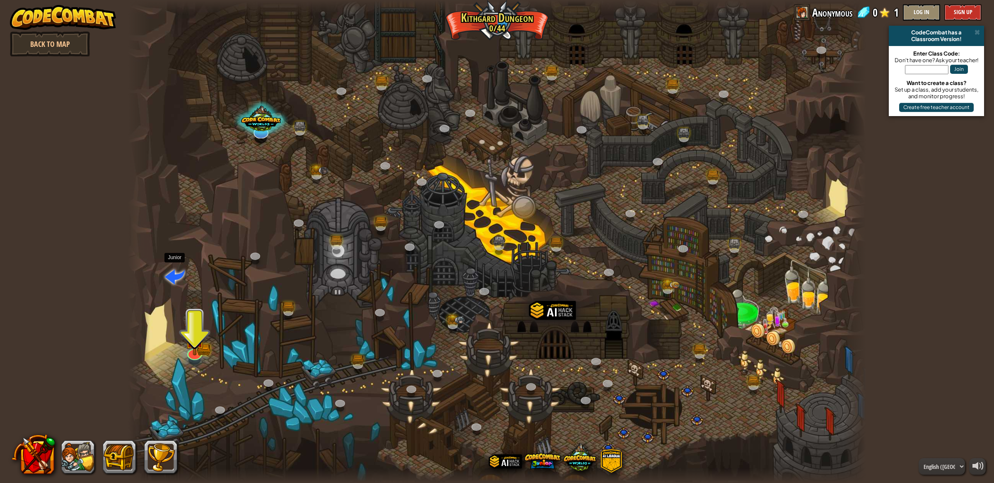
click at [173, 271] on span at bounding box center [175, 276] width 20 height 20
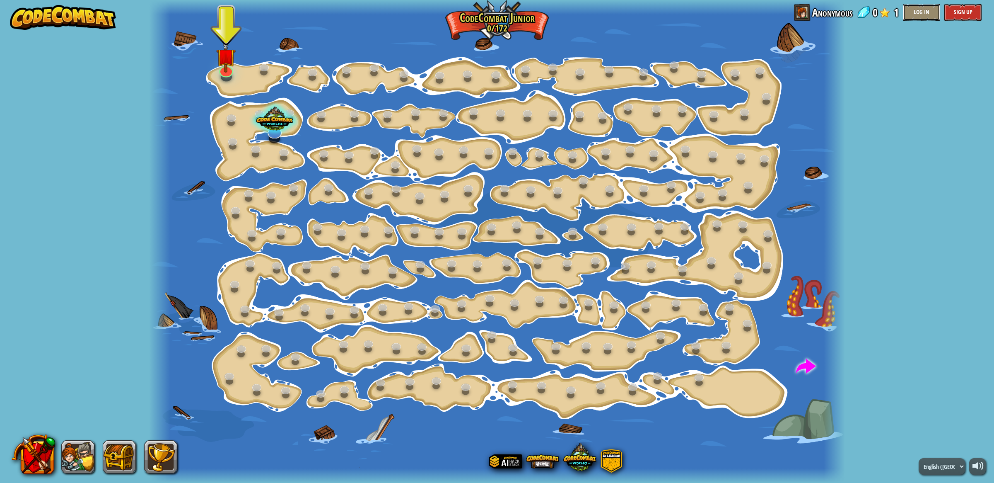
click at [925, 15] on button "Log In" at bounding box center [921, 12] width 37 height 17
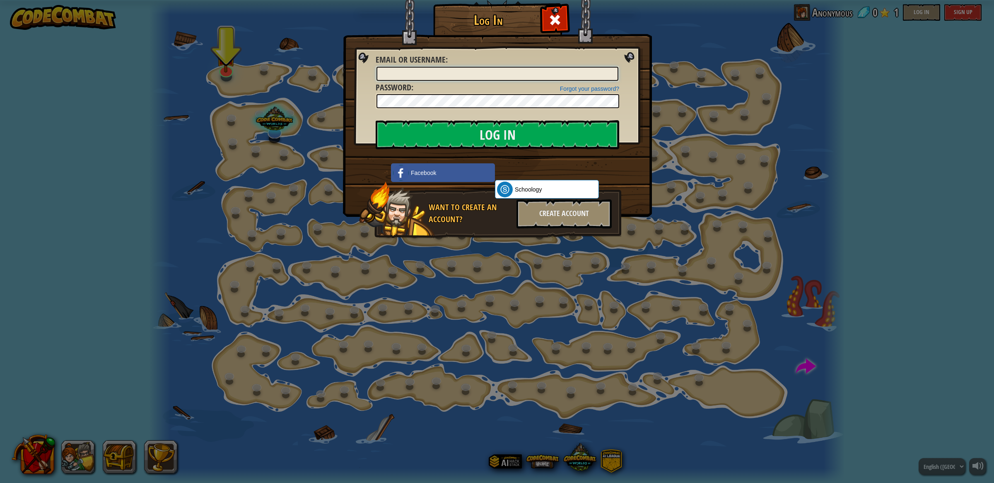
click at [437, 68] on input "Email or Username :" at bounding box center [498, 74] width 242 height 14
type input "Bkc765"
click at [437, 128] on input "Log In" at bounding box center [498, 134] width 244 height 29
